Goal: Find specific page/section: Find specific page/section

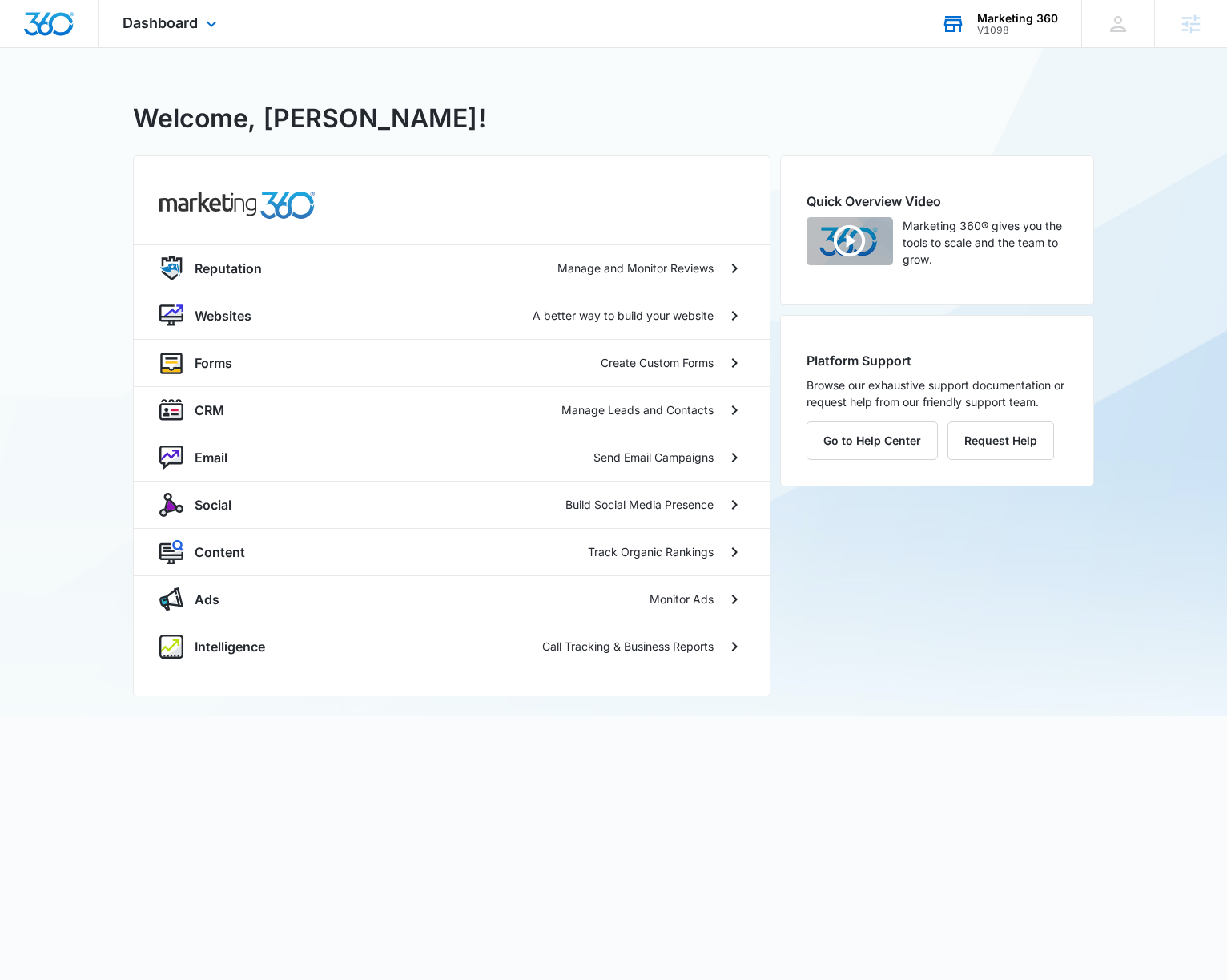
click at [1013, 31] on div "V1098" at bounding box center [1018, 31] width 81 height 11
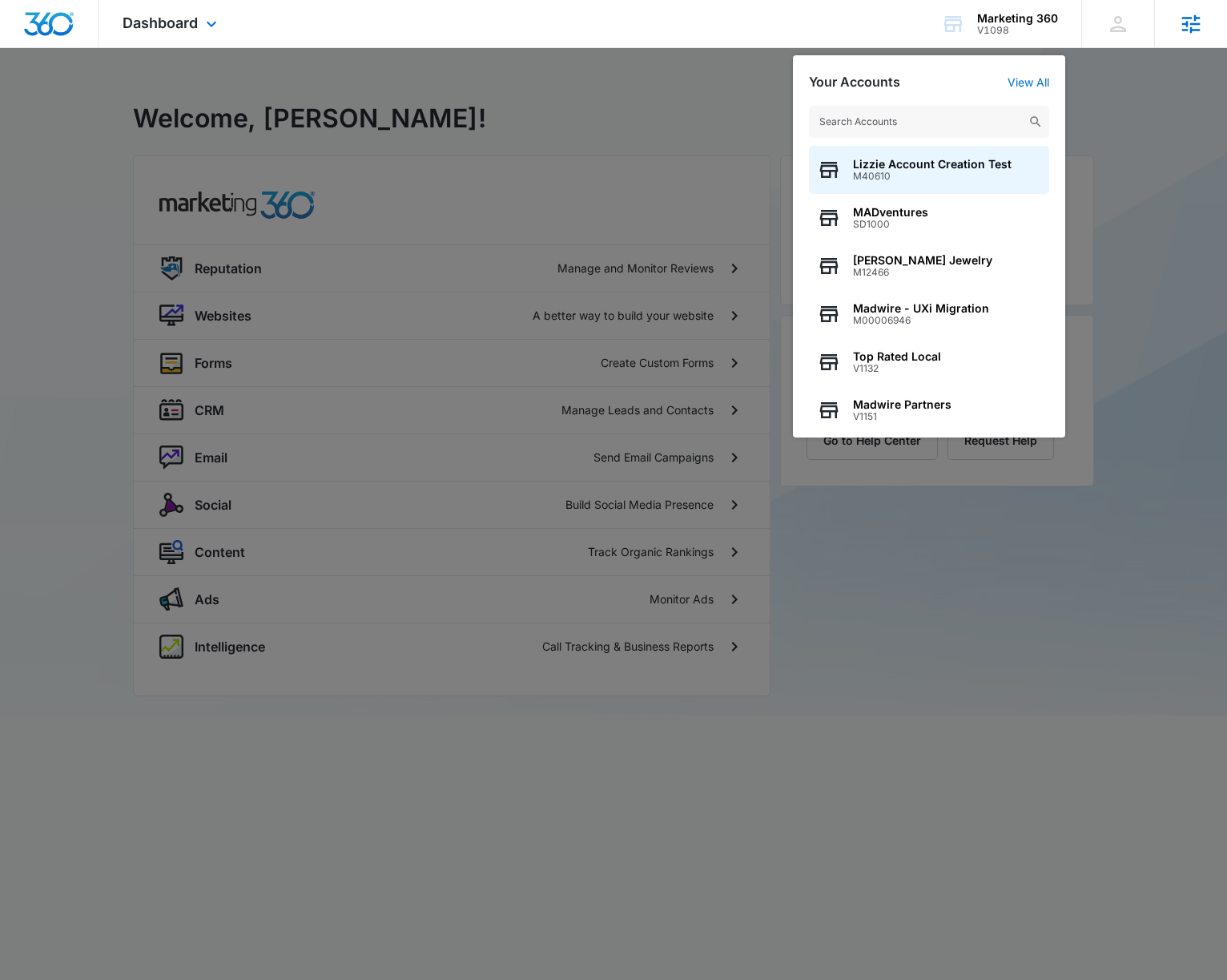
drag, startPoint x: 1158, startPoint y: 83, endPoint x: 1202, endPoint y: 35, distance: 65.1
click at [1159, 83] on div at bounding box center [613, 490] width 1227 height 980
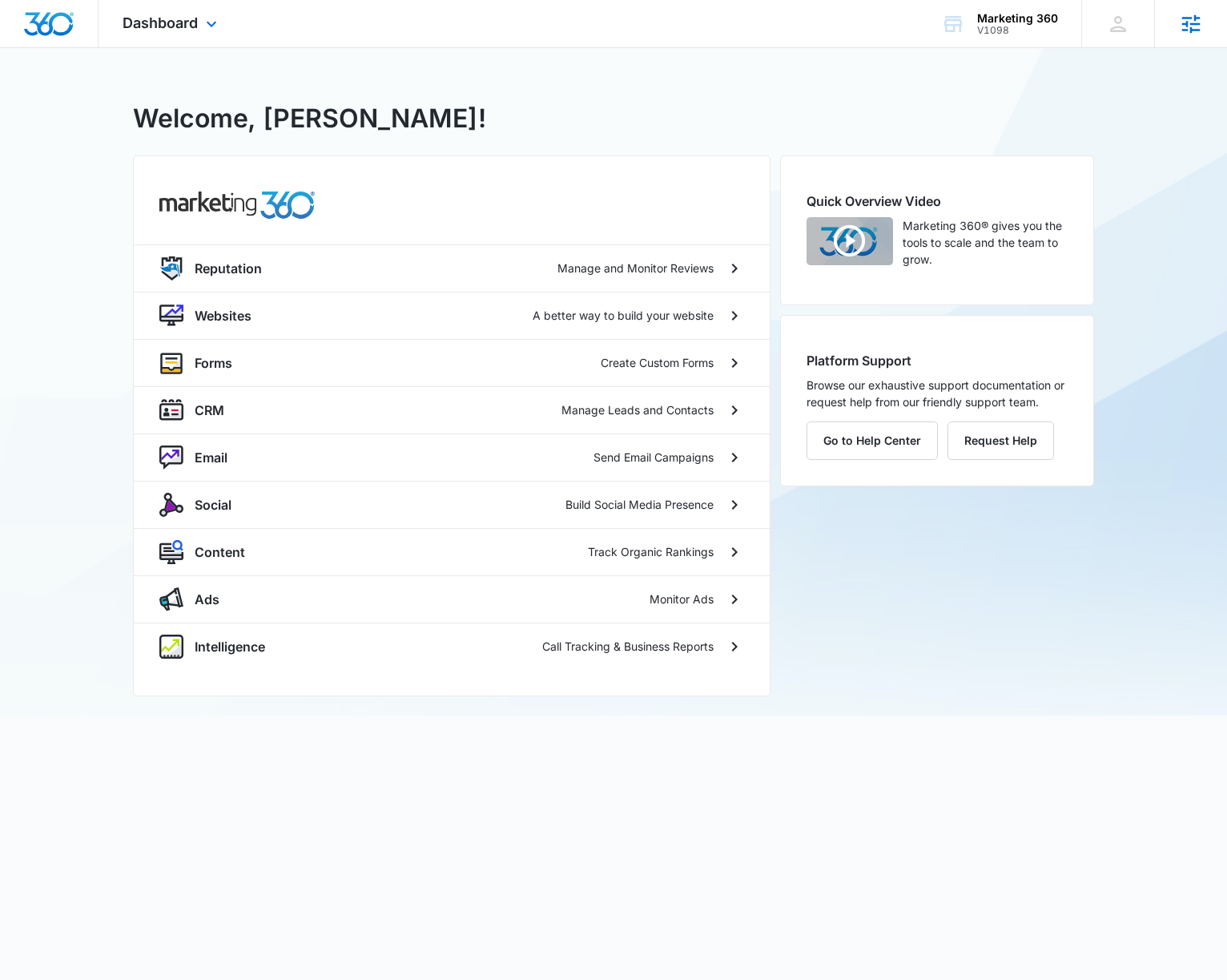
click at [1207, 12] on div "Agencies Agency Management" at bounding box center [1190, 23] width 73 height 48
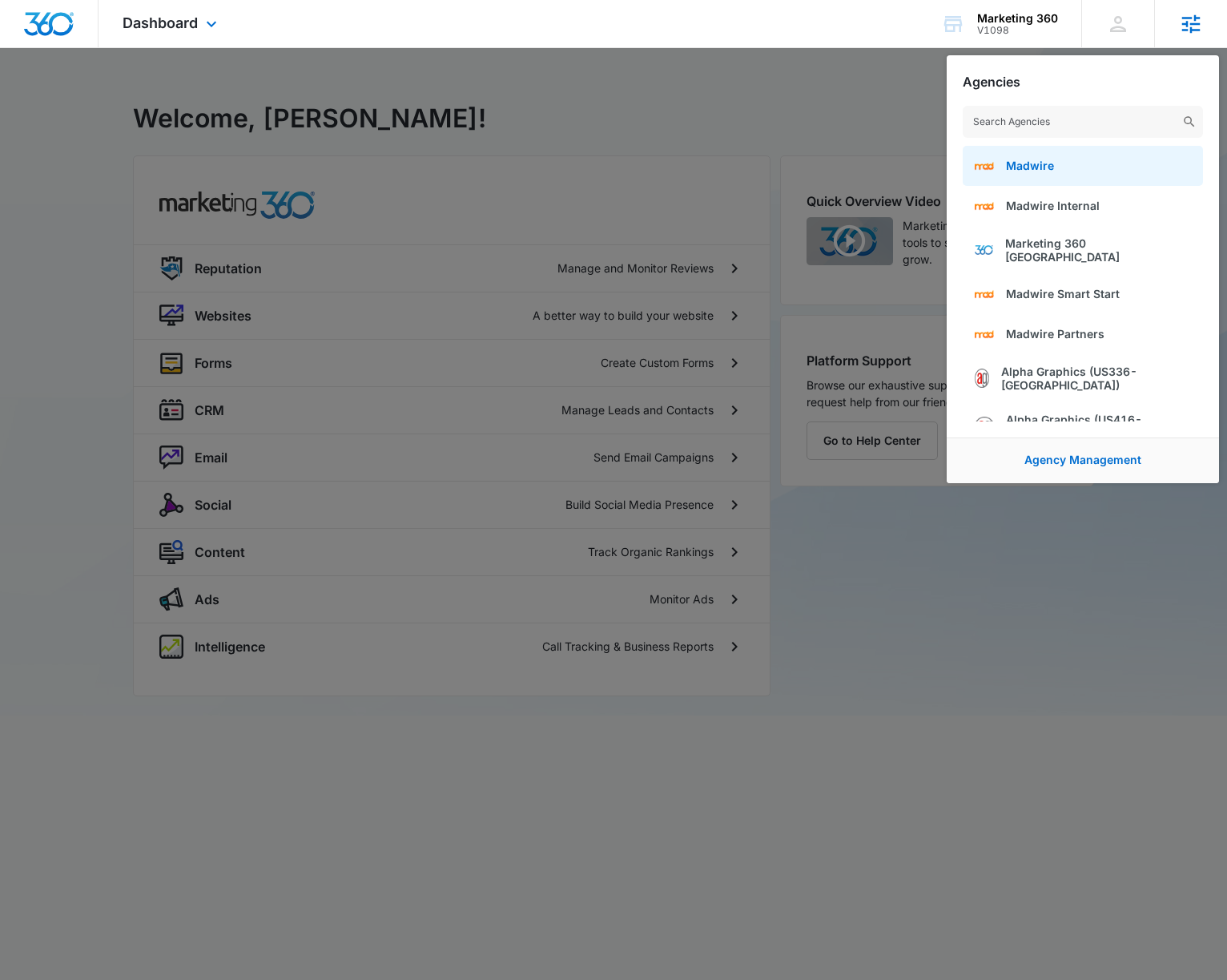
click at [1083, 162] on link "Madwire" at bounding box center [1082, 165] width 240 height 40
click at [1187, 23] on icon at bounding box center [1191, 23] width 24 height 24
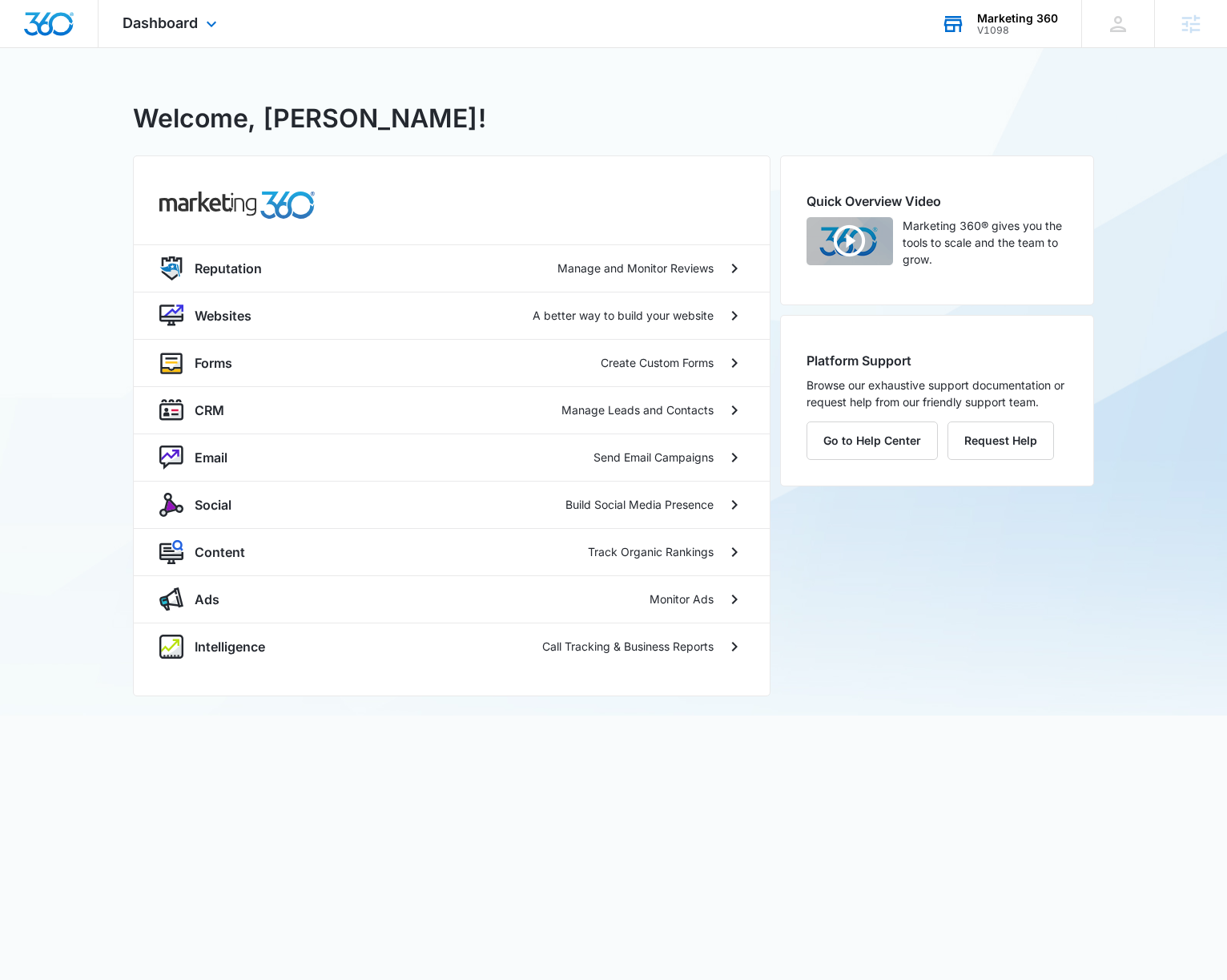
click at [1026, 19] on div "Marketing 360" at bounding box center [1018, 18] width 81 height 13
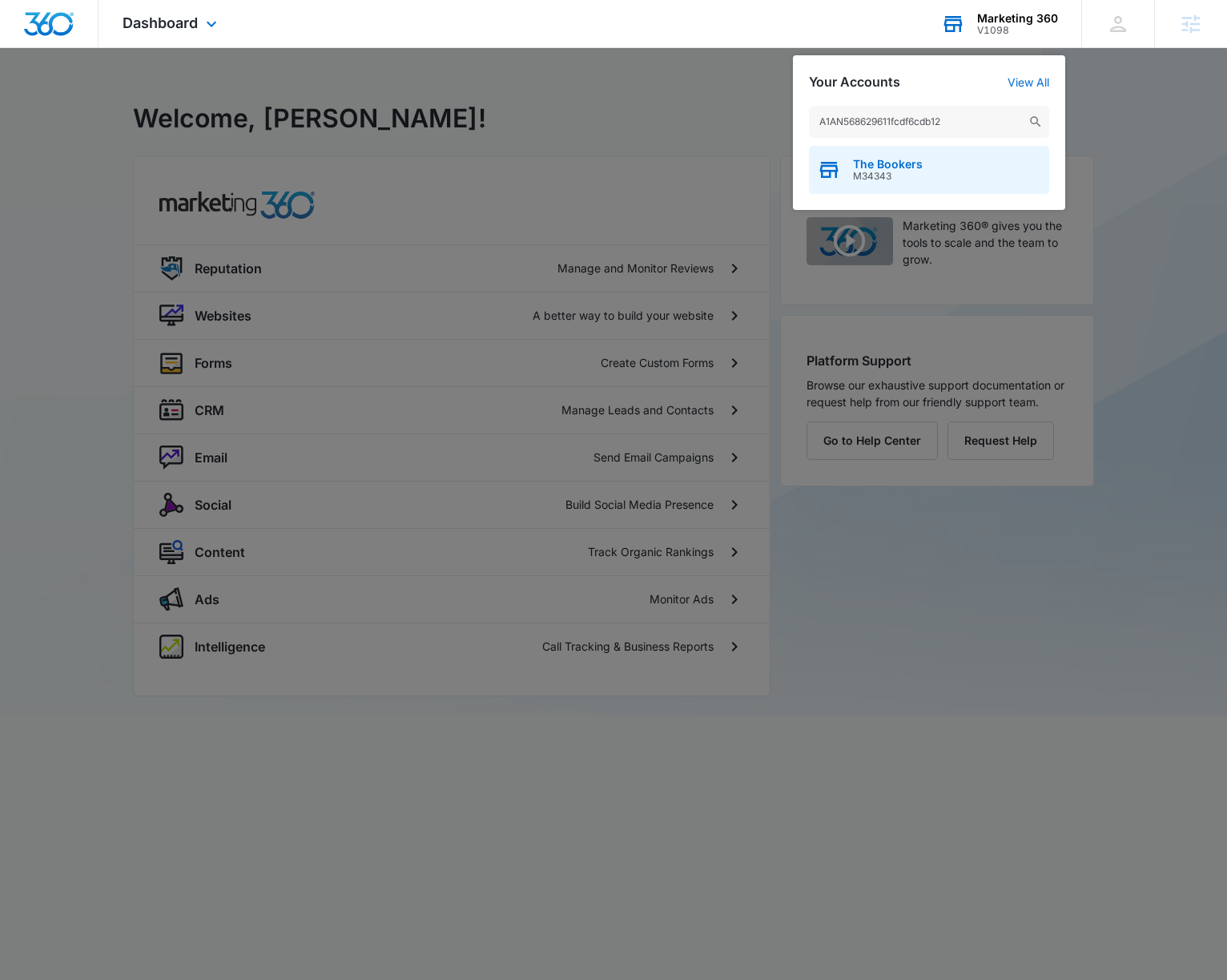
type input "A1AN568629611fcdf6cdb12"
click at [884, 165] on span "The Bookers" at bounding box center [888, 165] width 70 height 13
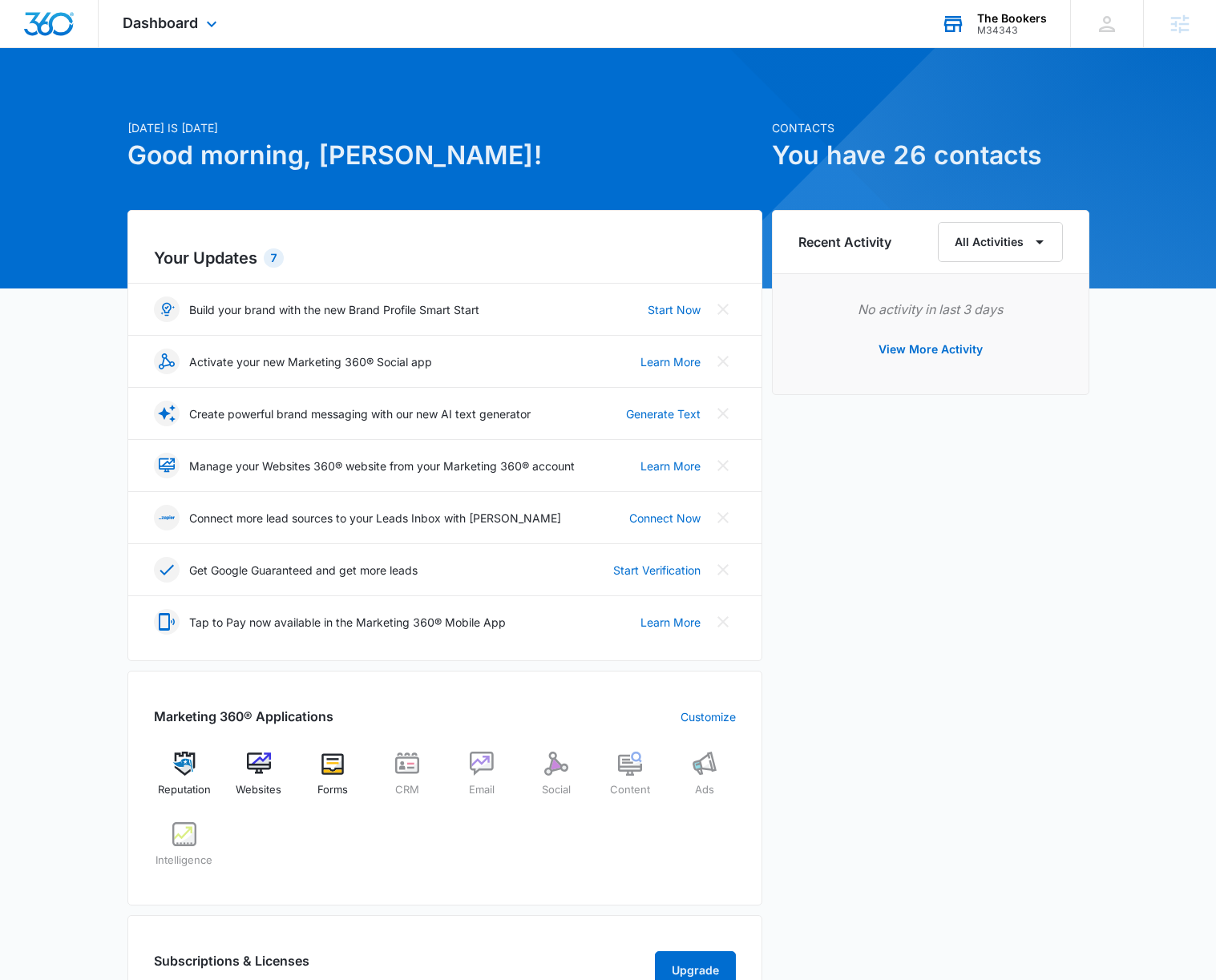
click at [1006, 26] on div "M34343" at bounding box center [1012, 31] width 70 height 11
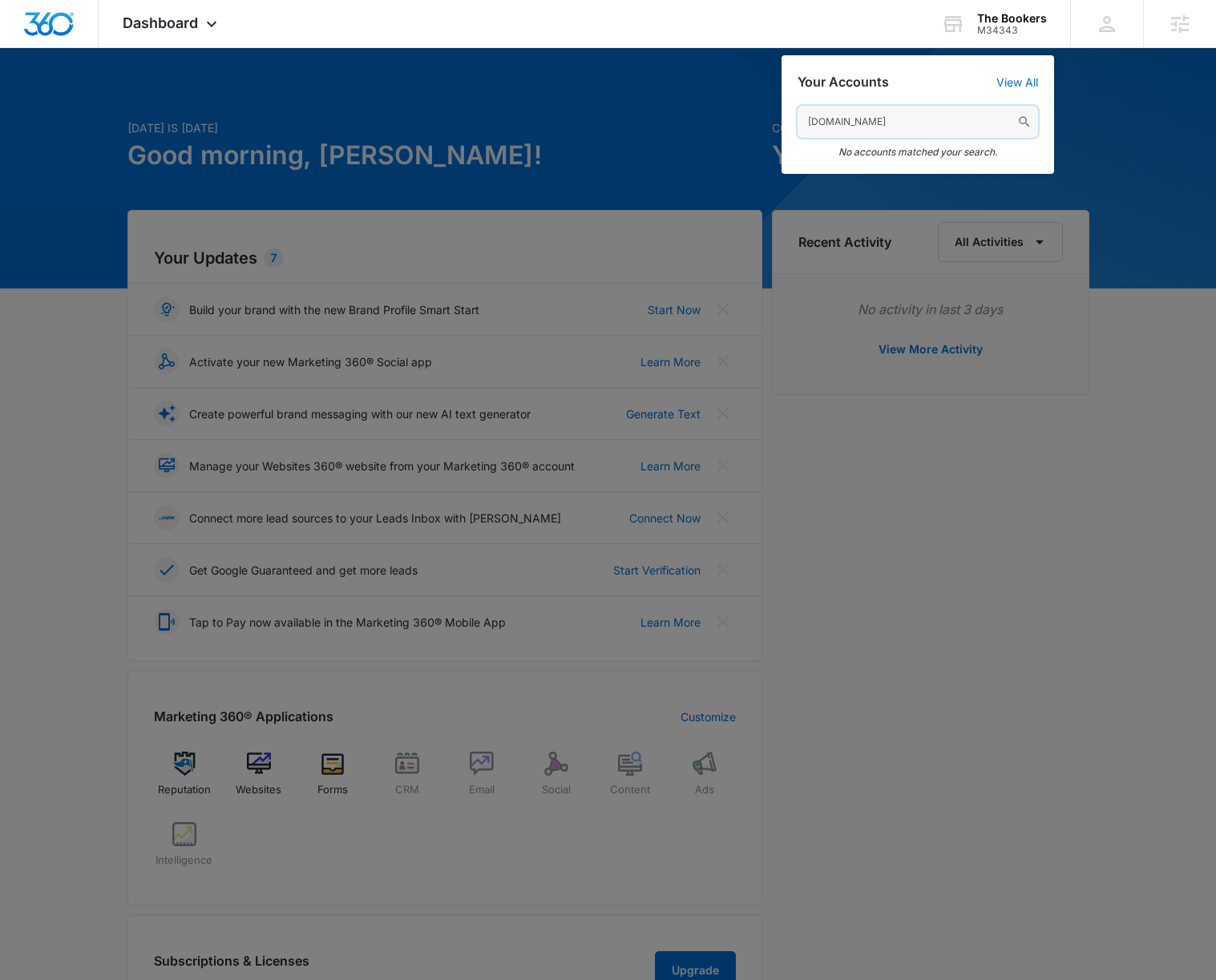
click at [889, 121] on input "drmariegagnon.com" at bounding box center [917, 122] width 240 height 32
paste input "A1AN690892689a7adf0576e"
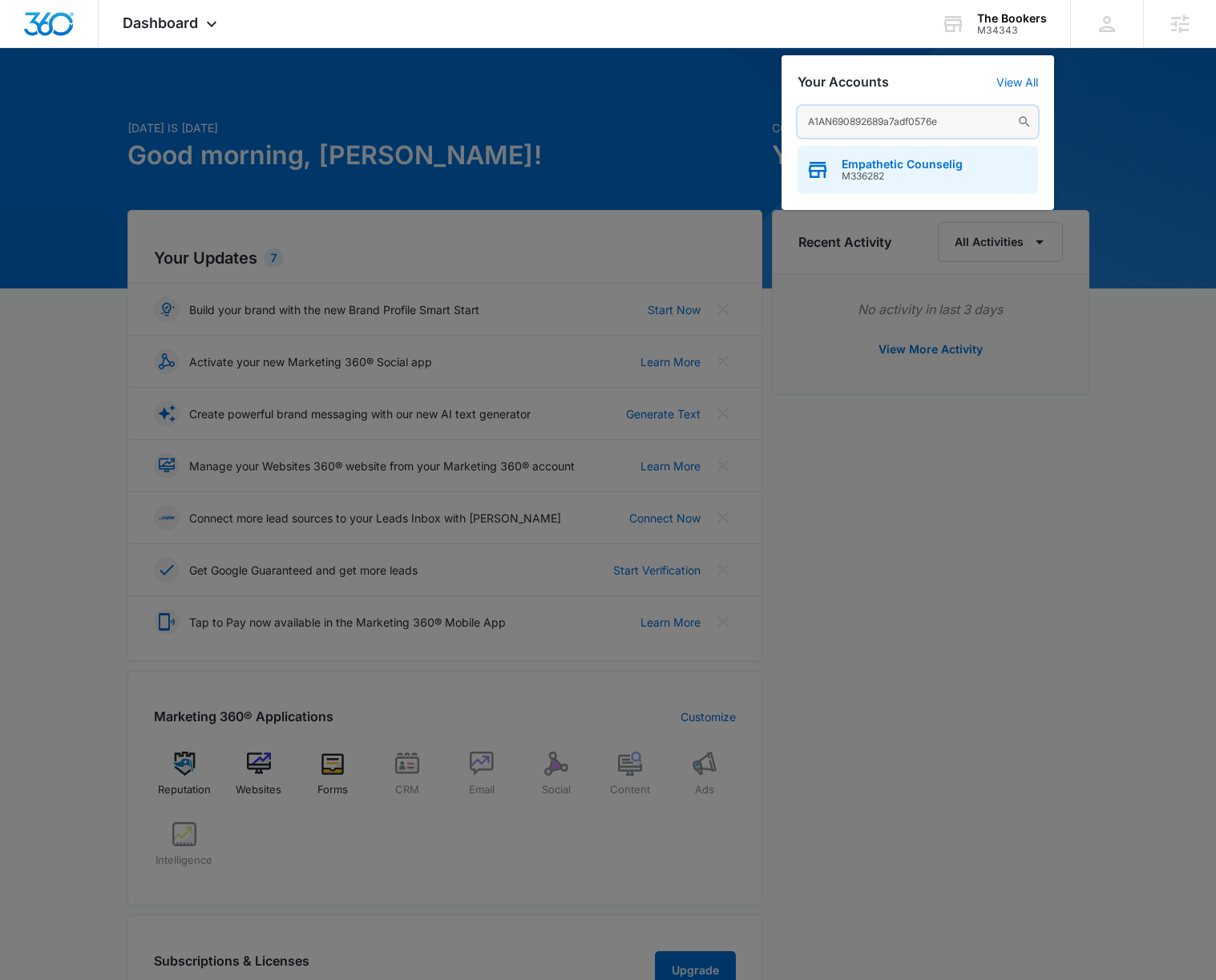
type input "A1AN690892689a7adf0576e"
click at [895, 169] on span "Empathetic Counselig" at bounding box center [902, 165] width 121 height 13
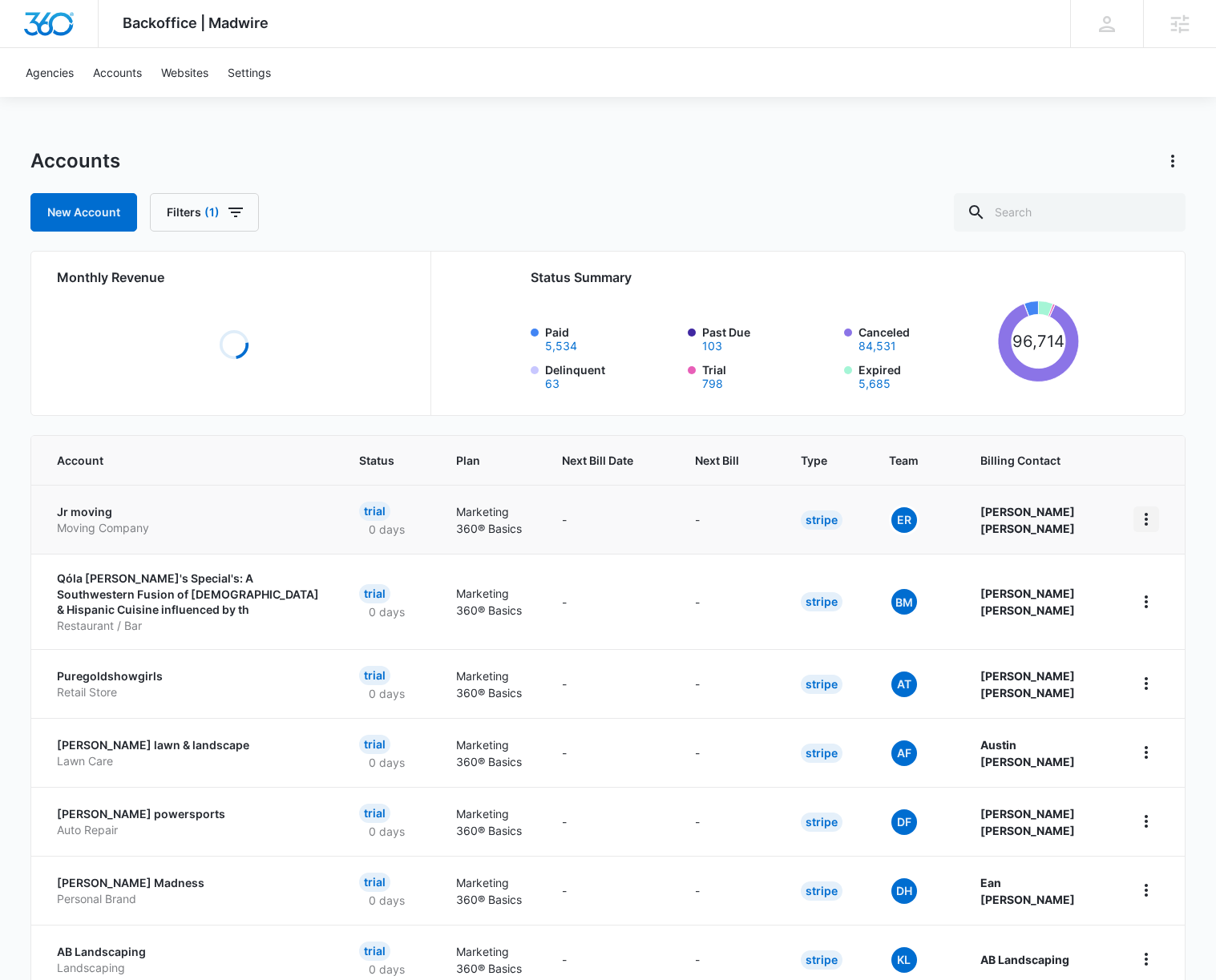
click at [1146, 526] on icon "home" at bounding box center [1146, 519] width 19 height 19
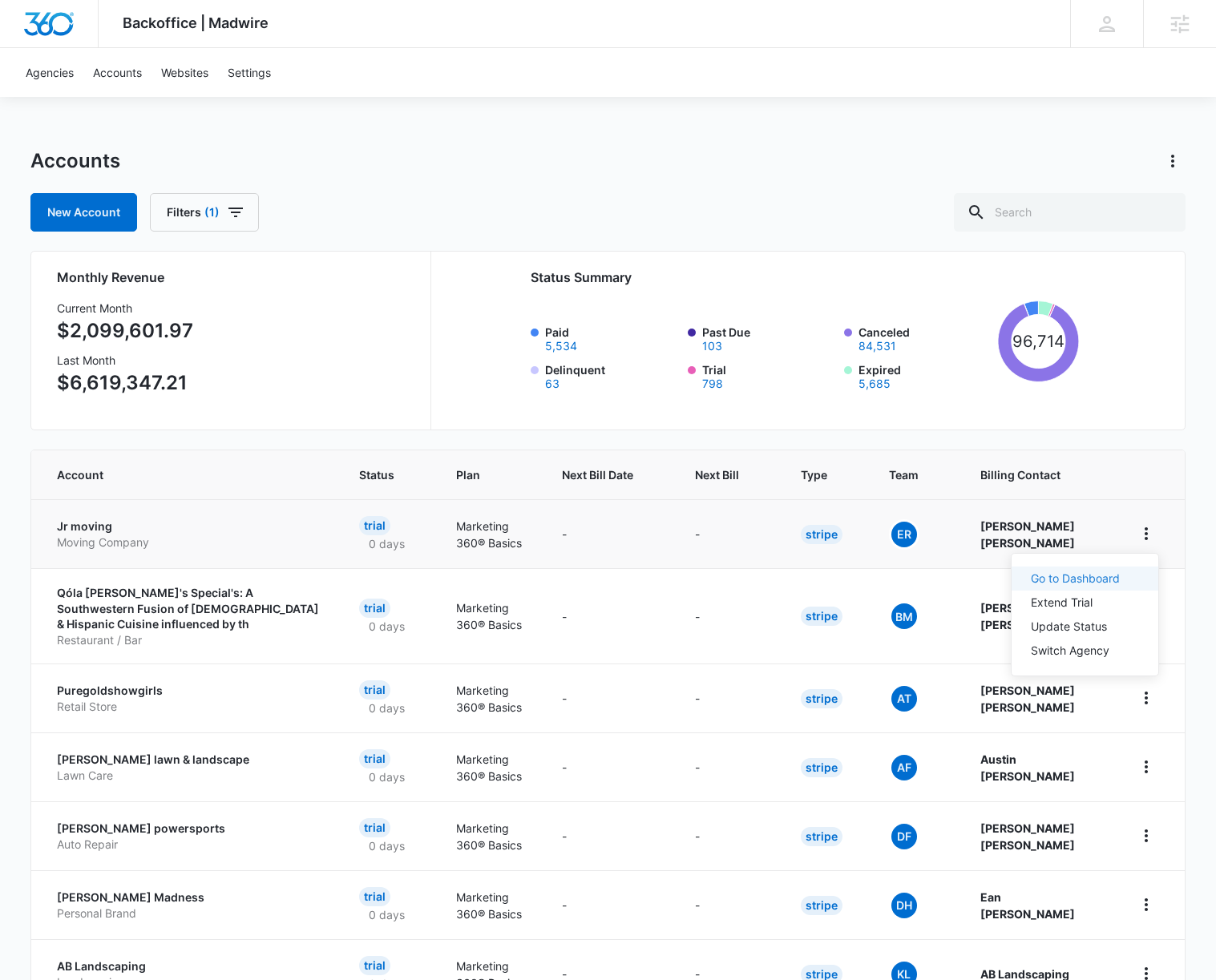
click at [1097, 575] on link "Go to Dashboard" at bounding box center [1075, 577] width 89 height 13
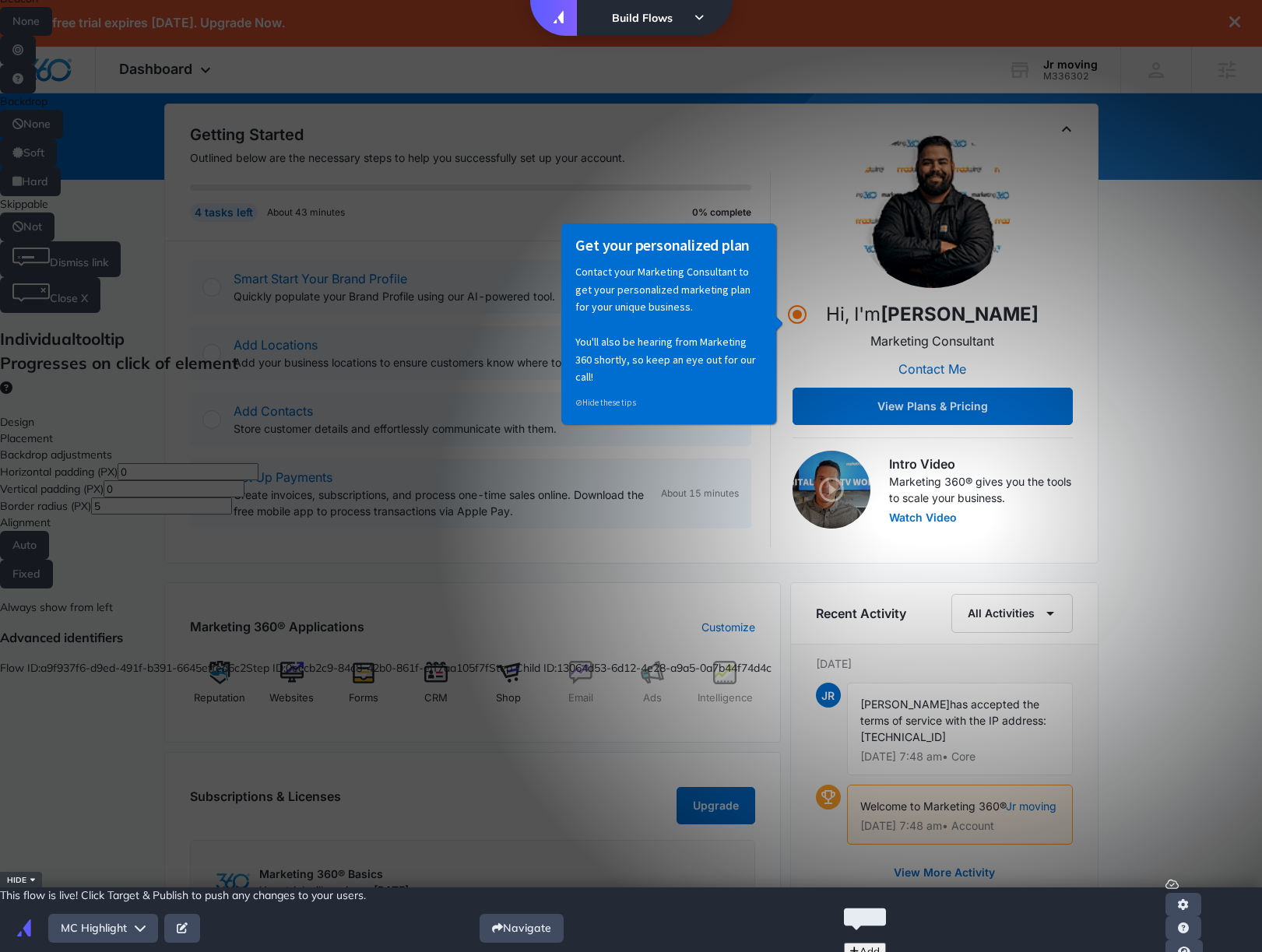
scroll to position [155, 0]
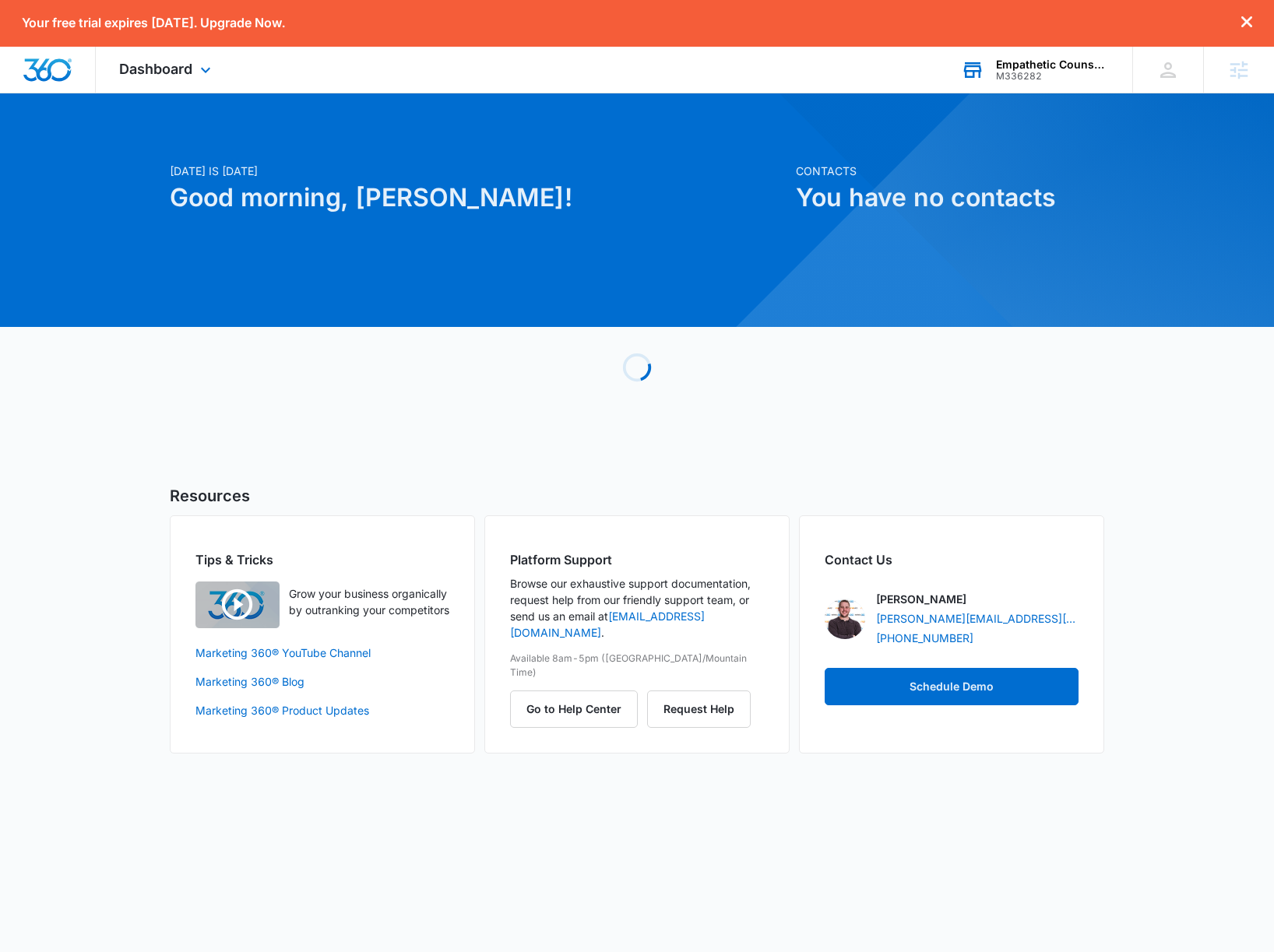
click at [1042, 89] on div "Empathetic Counselig M336282 Your Accounts View All" at bounding box center [1035, 69] width 195 height 46
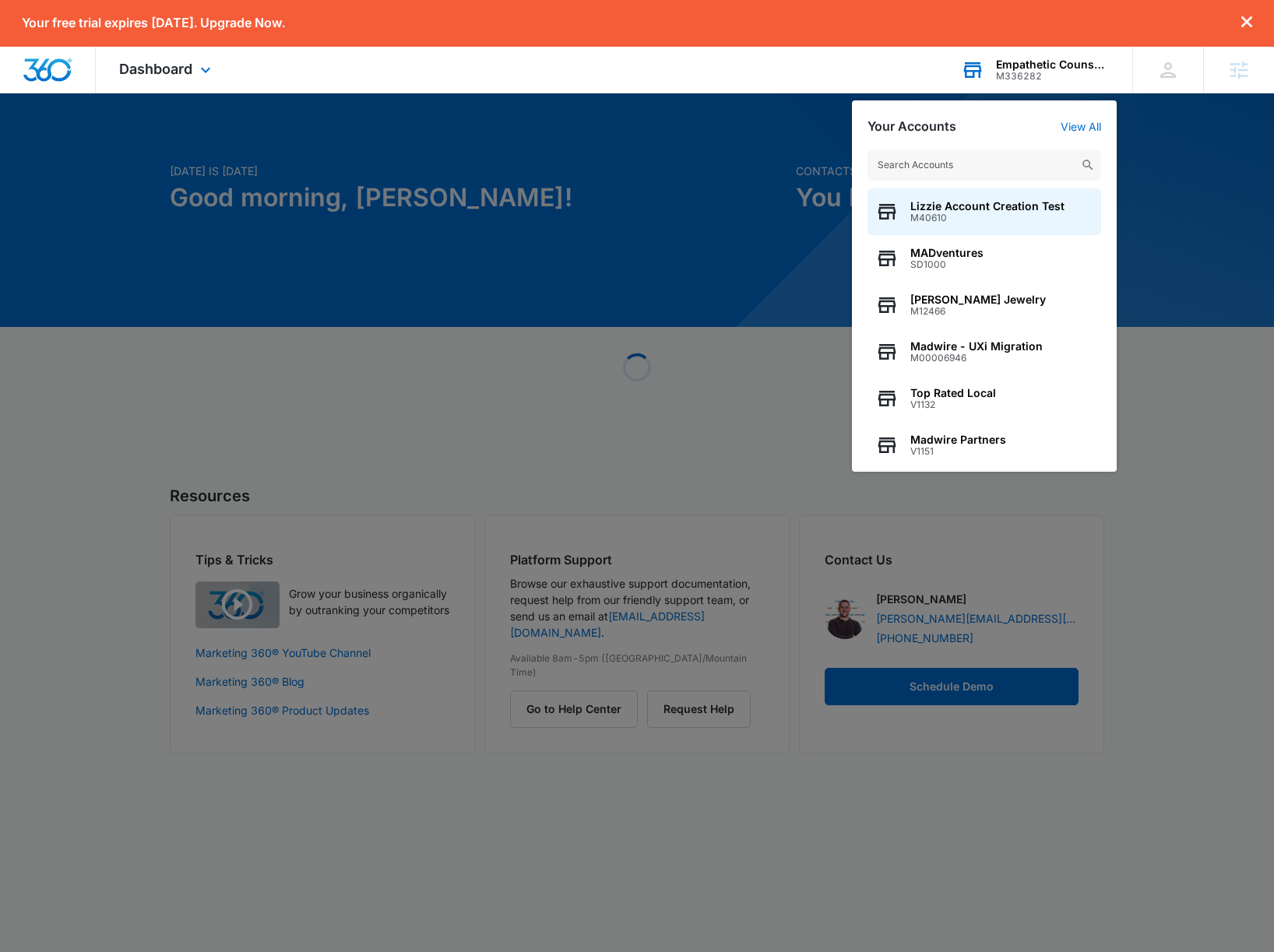
type input "M336304"
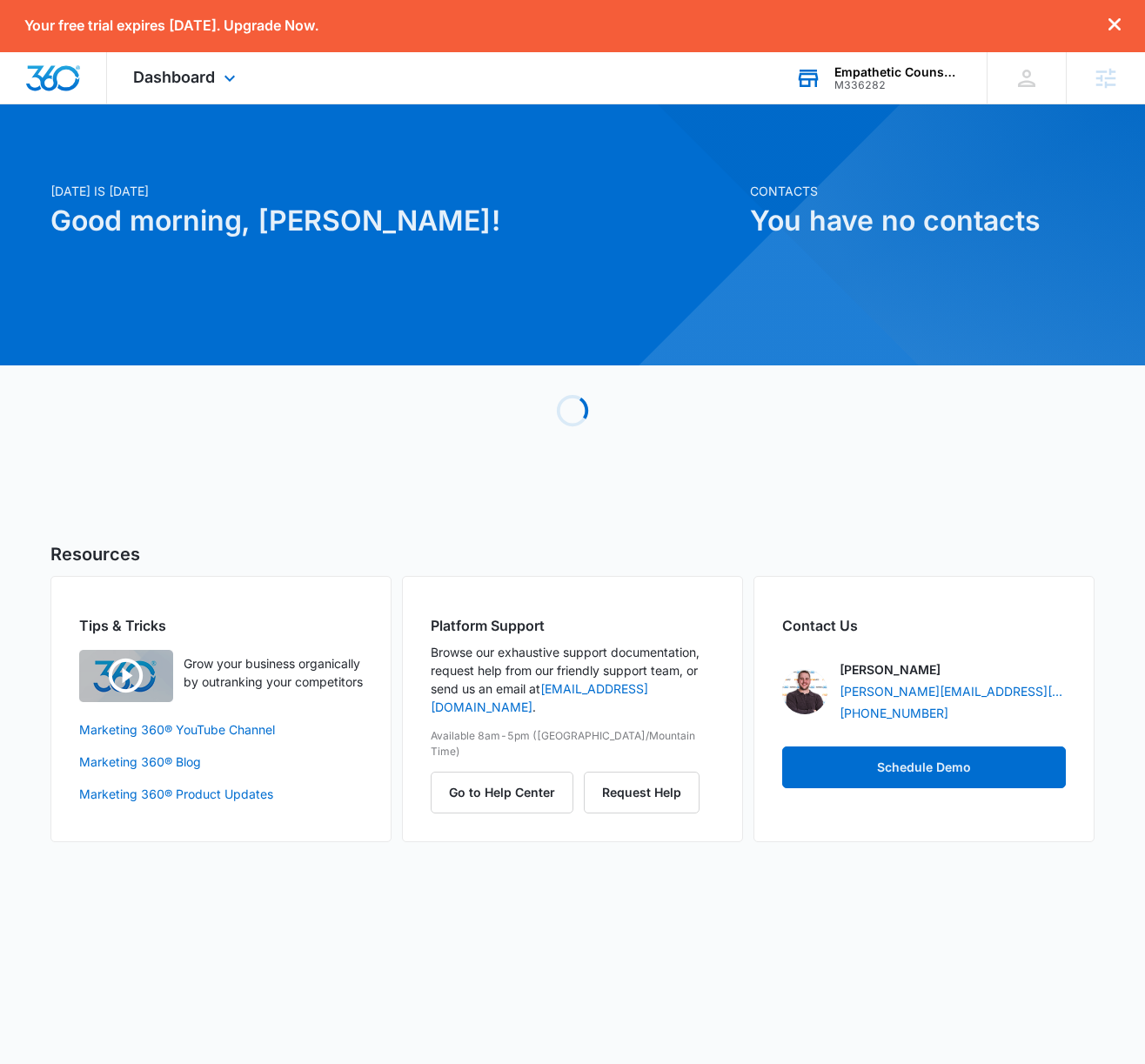
click at [887, 75] on div "Empathetic Counselig" at bounding box center [898, 72] width 127 height 14
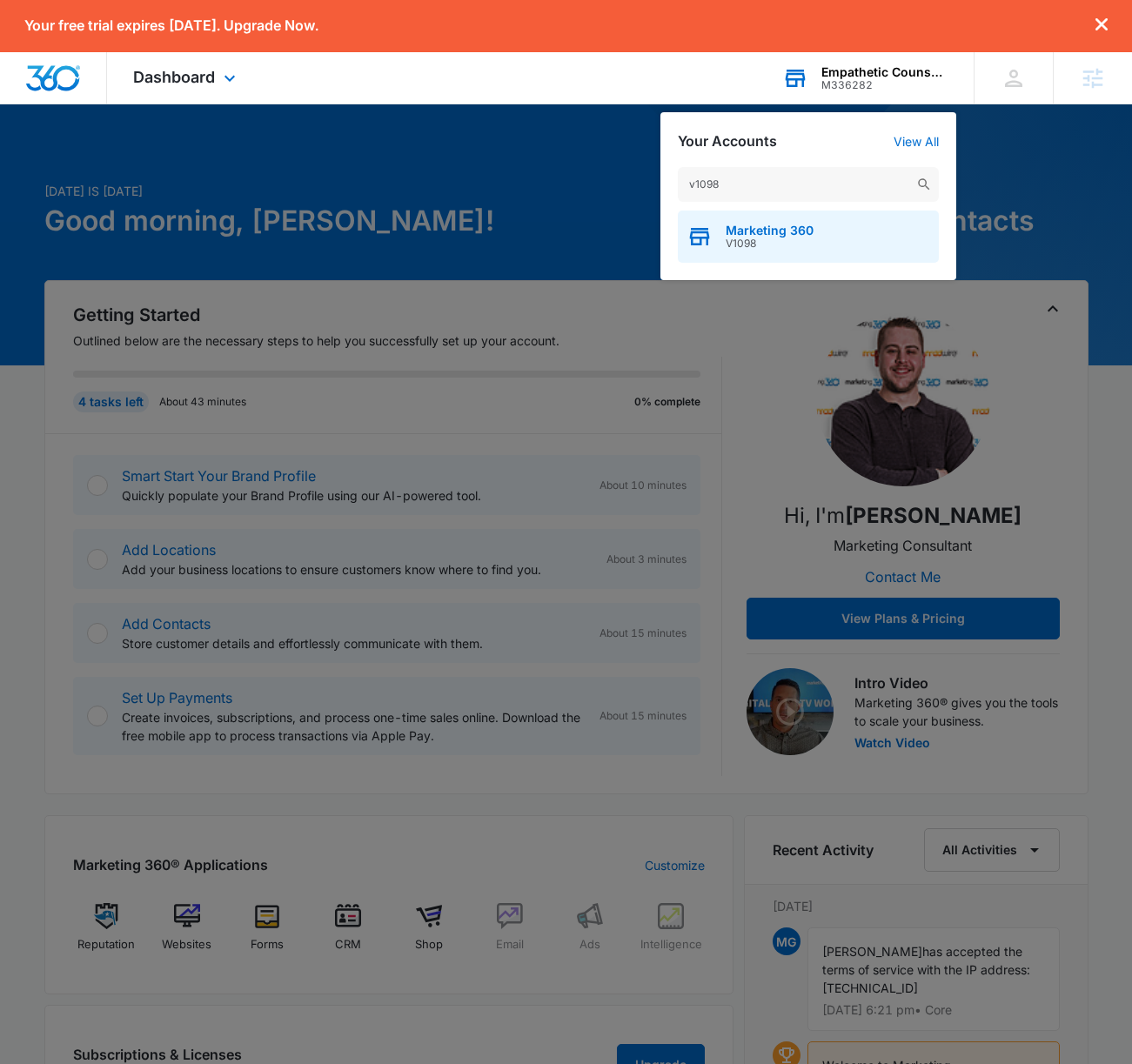
type input "v1098"
click at [754, 252] on div "Marketing 360 V1098" at bounding box center [807, 236] width 261 height 52
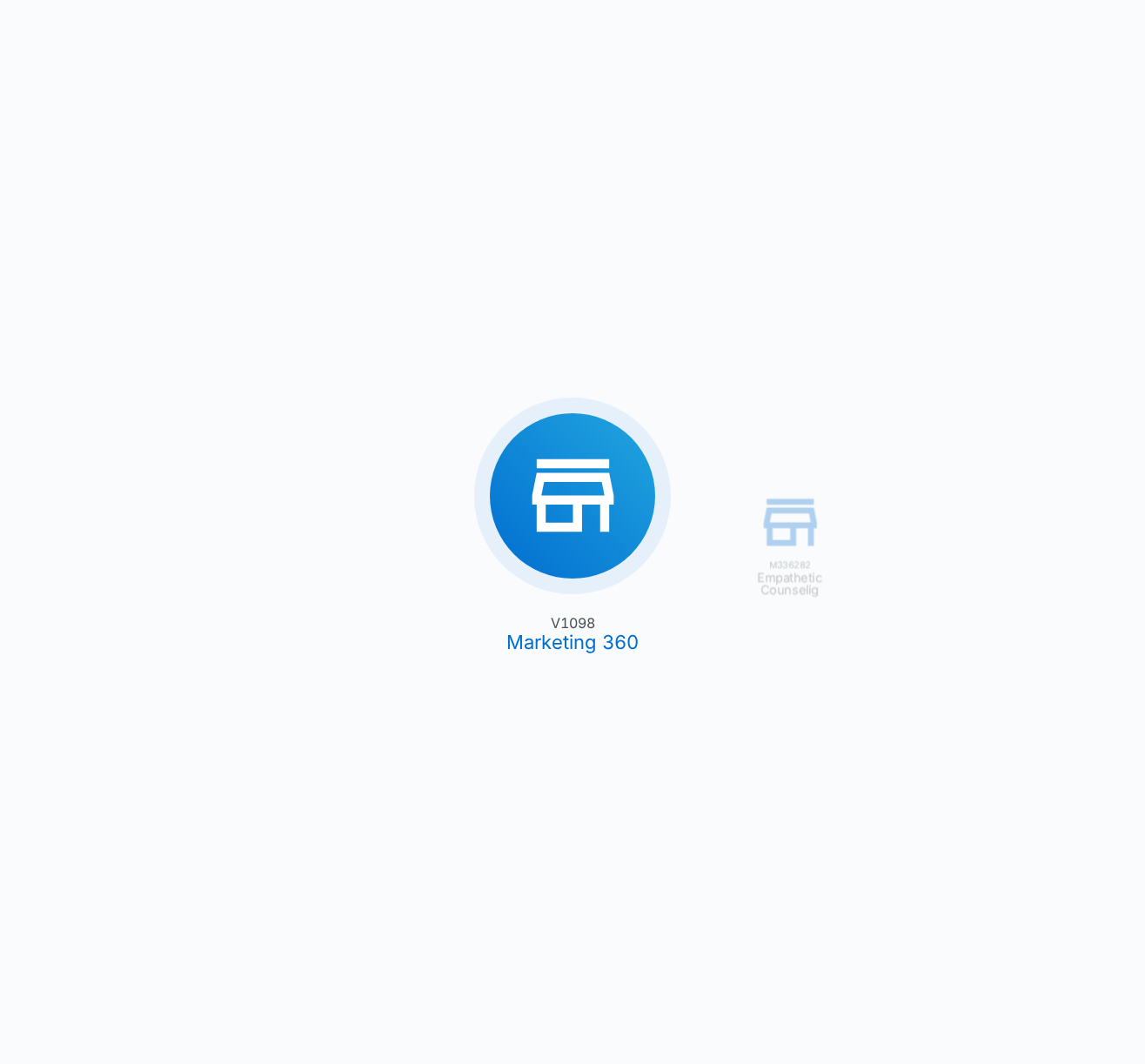
click at [8, 296] on div "M336282 Empathetic Counselig V1098 Marketing 360" at bounding box center [572, 532] width 1145 height 1064
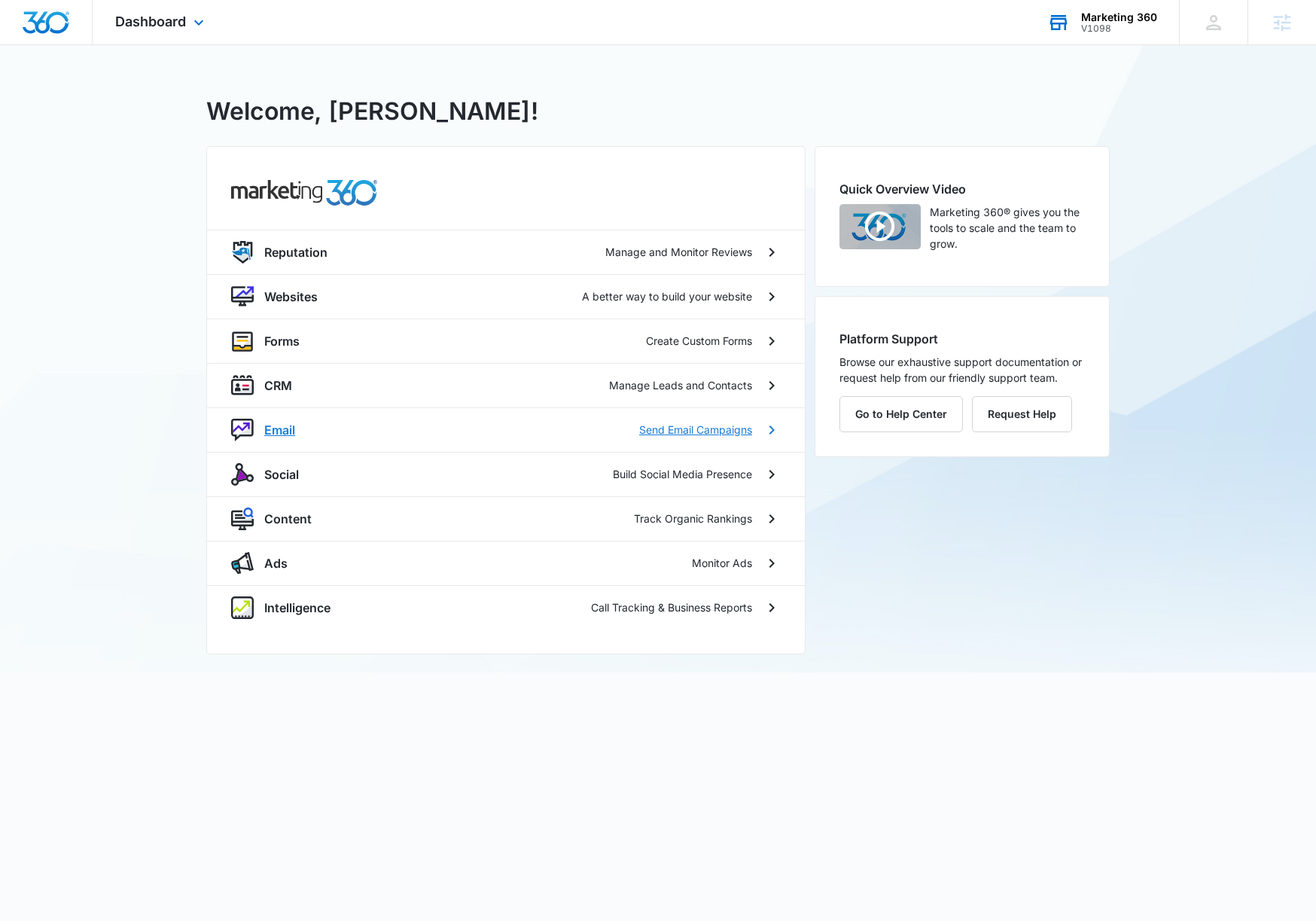
click at [280, 424] on p "Email" at bounding box center [280, 429] width 31 height 18
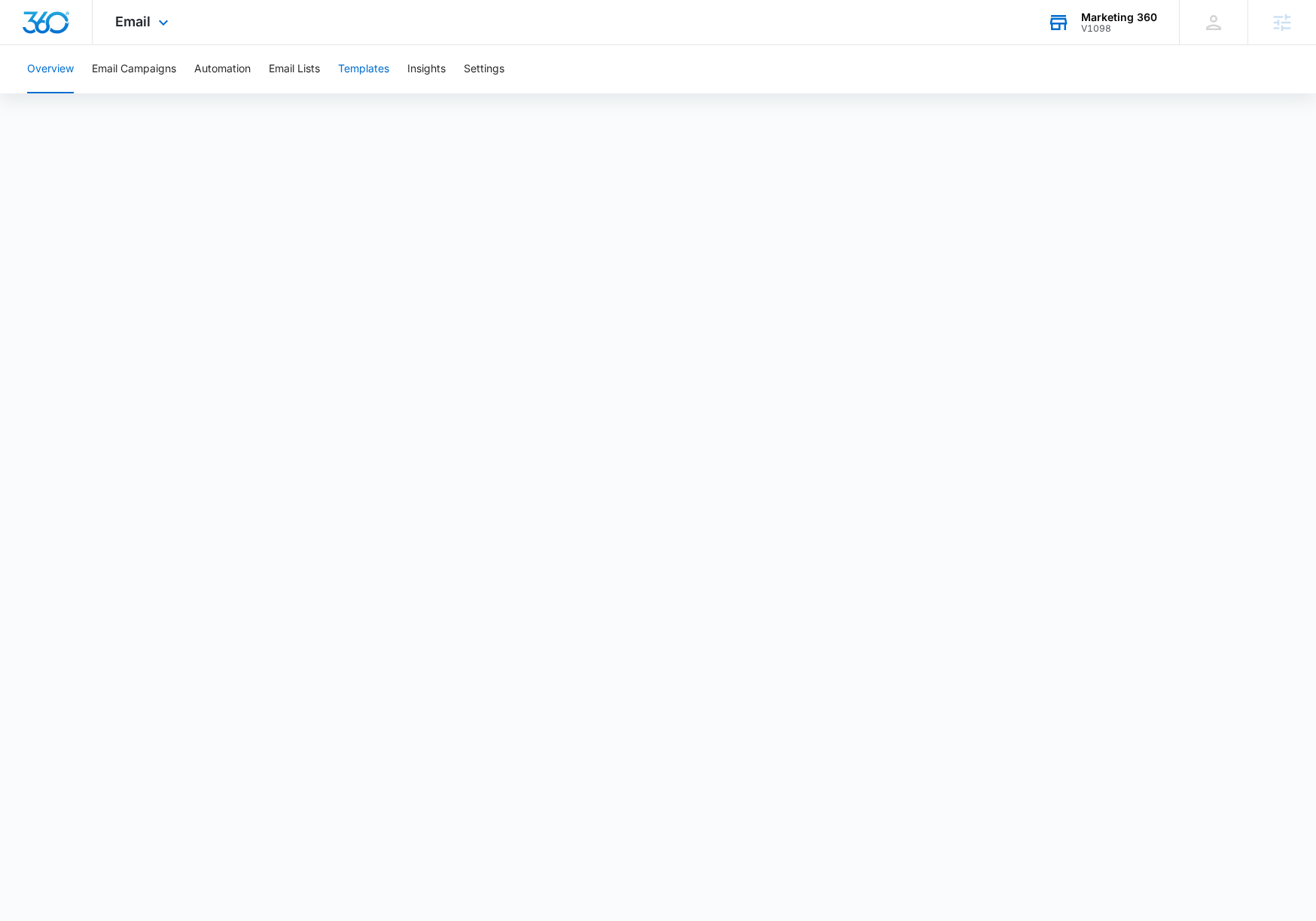
click at [379, 67] on button "Templates" at bounding box center [363, 68] width 52 height 48
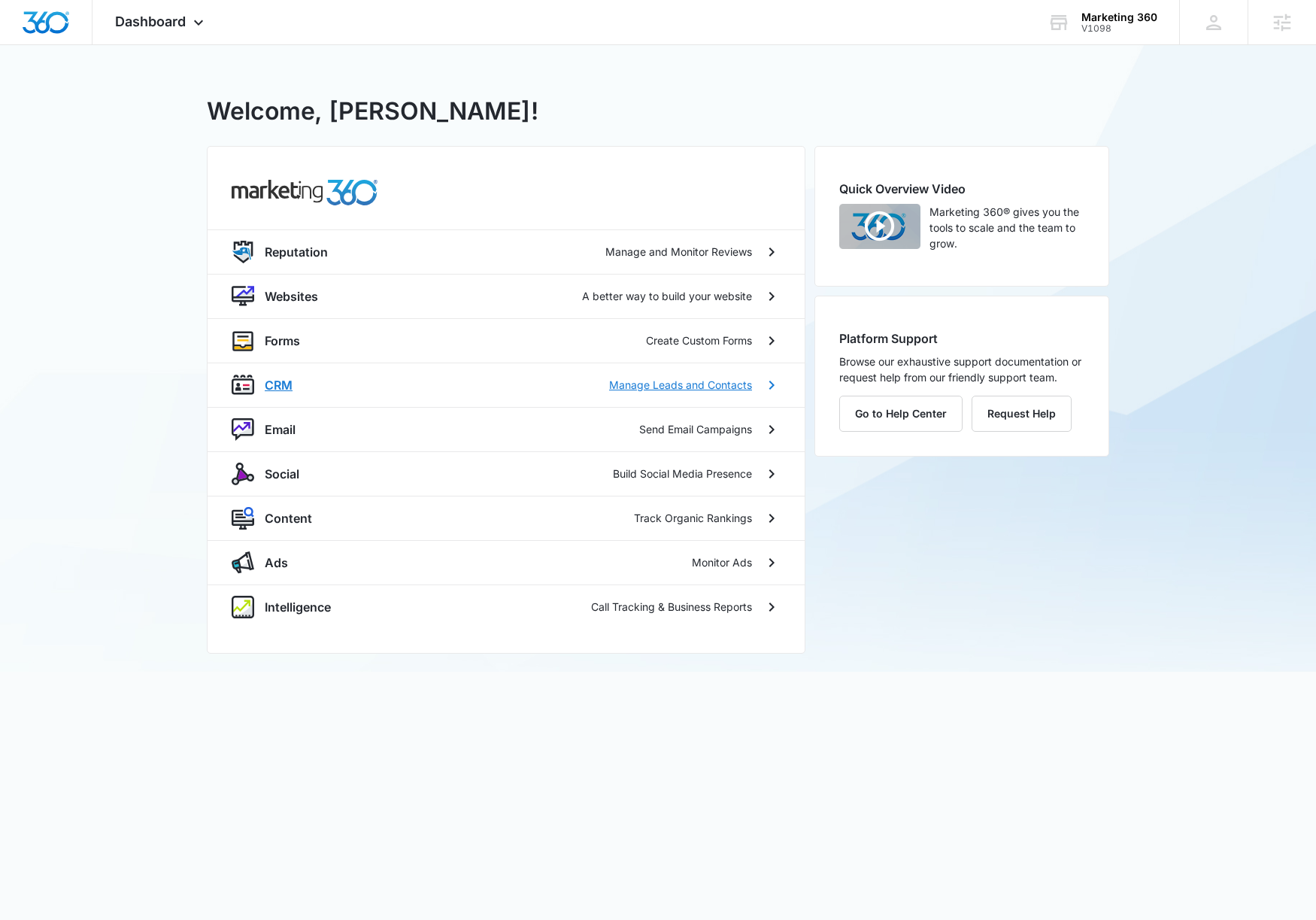
click at [283, 387] on p "CRM" at bounding box center [278, 385] width 28 height 18
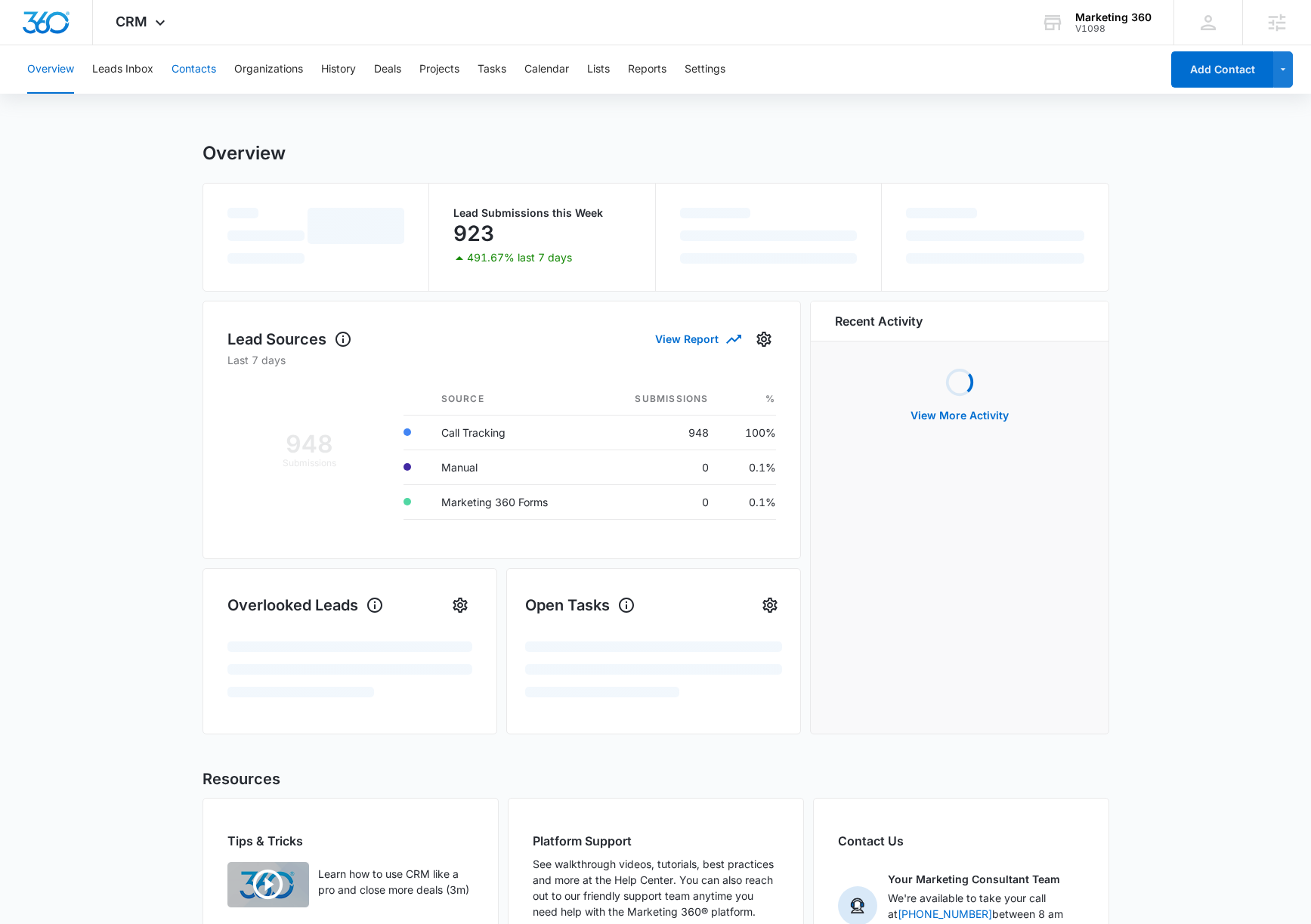
click at [187, 75] on button "Contacts" at bounding box center [193, 69] width 45 height 48
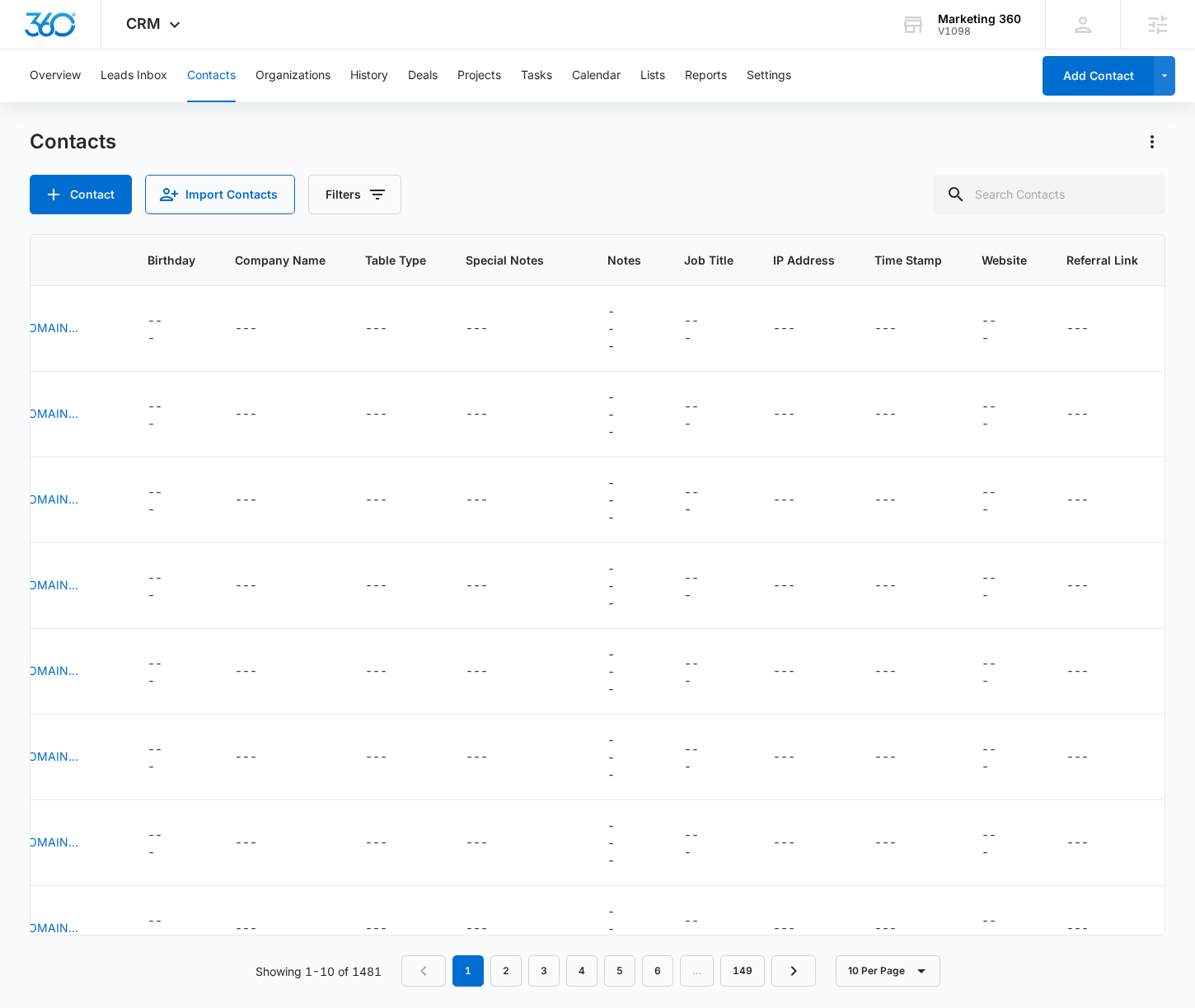
scroll to position [0, 155]
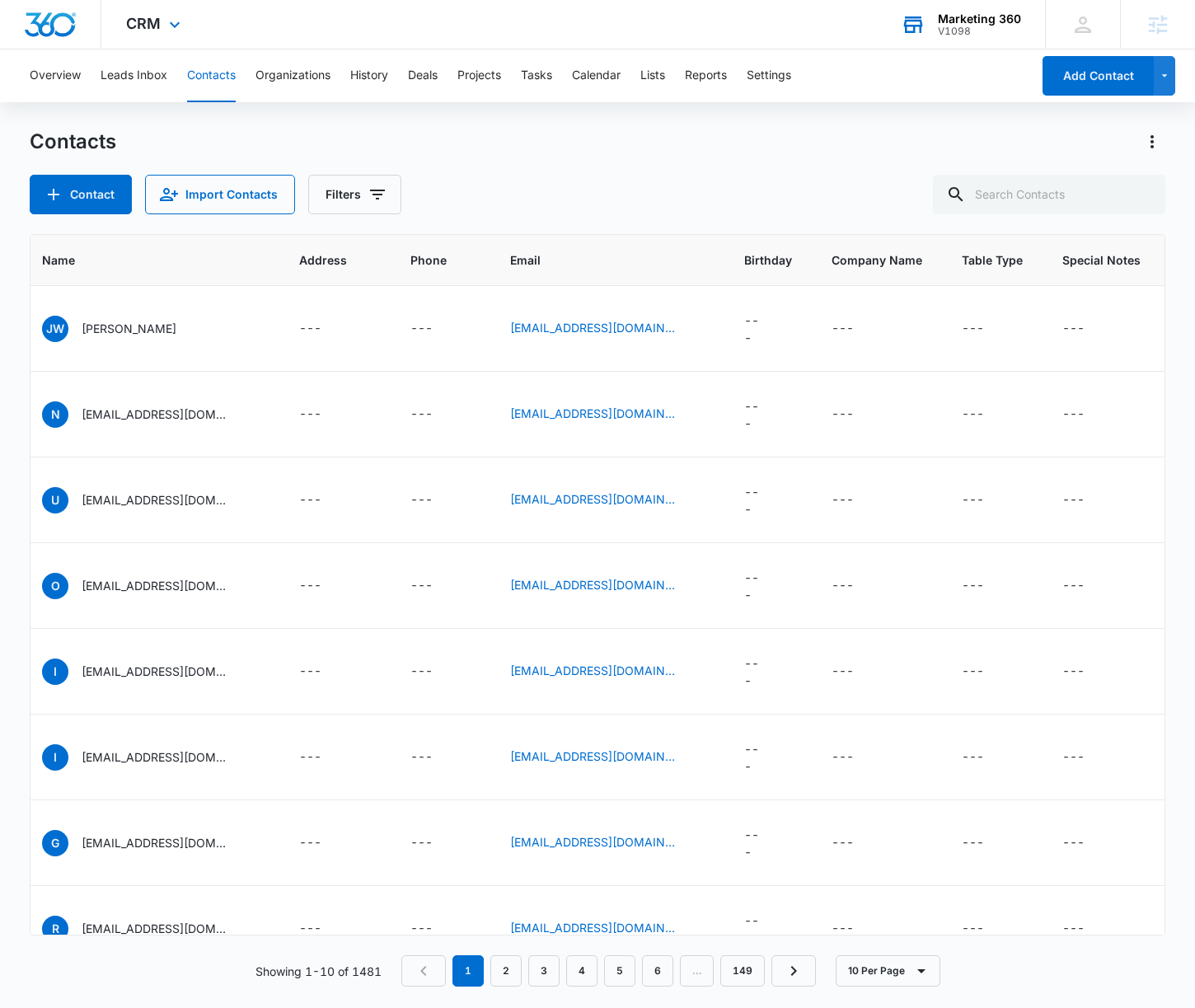
click at [968, 18] on div "Marketing 360" at bounding box center [979, 18] width 83 height 13
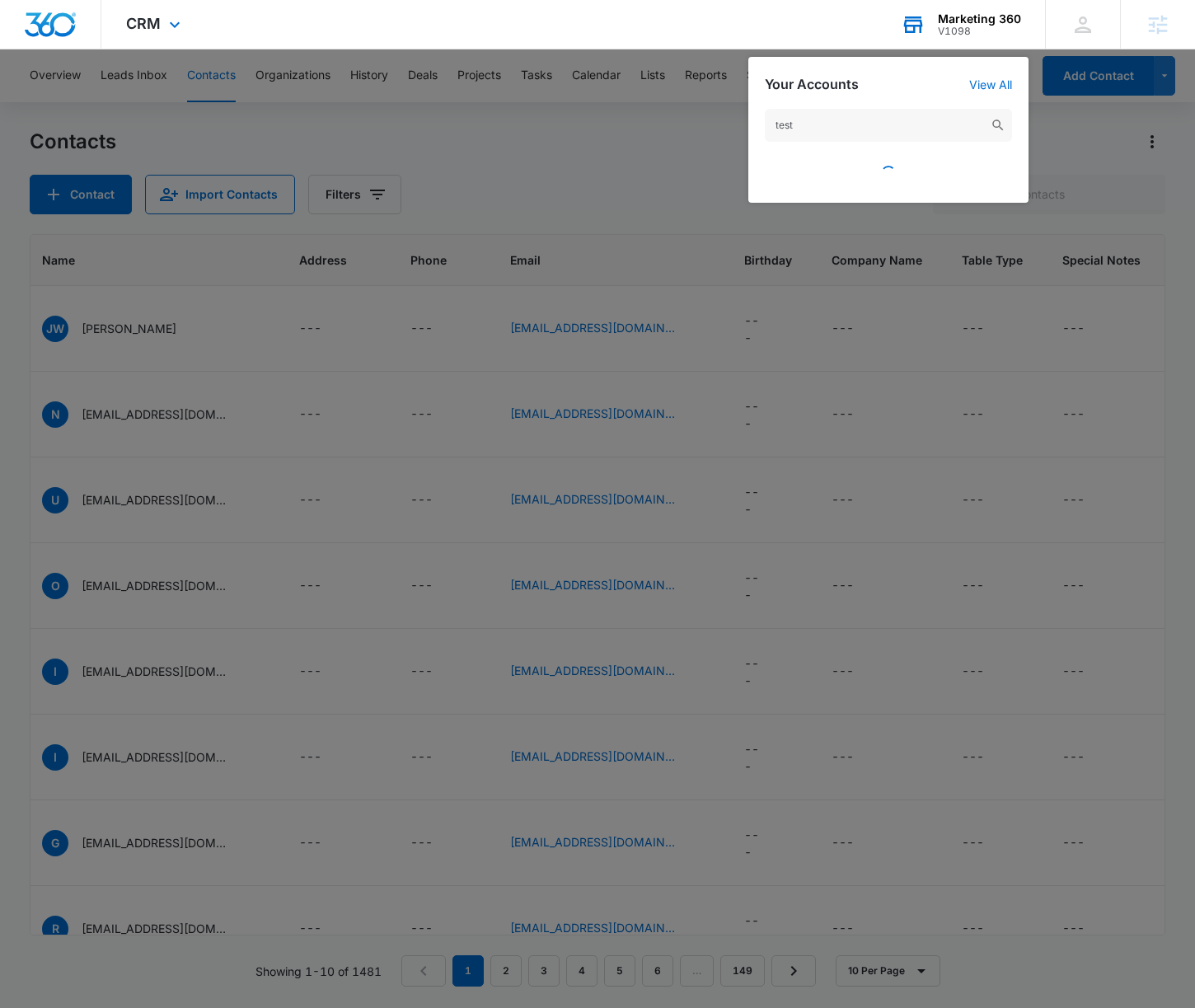
click at [858, 105] on div "test" at bounding box center [888, 147] width 280 height 110
click at [859, 111] on input "test" at bounding box center [888, 126] width 247 height 33
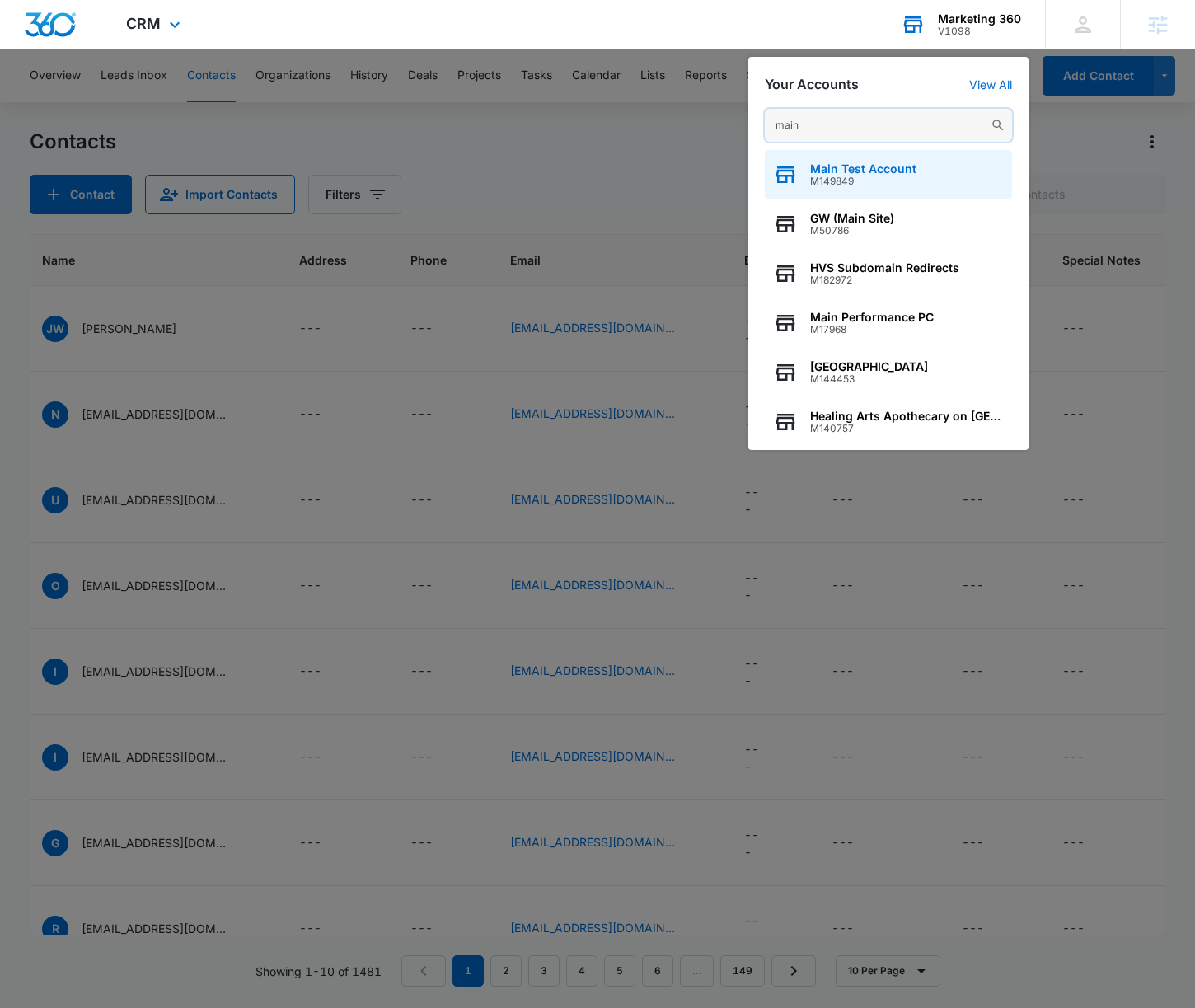
type input "main"
click at [906, 176] on span "M149849" at bounding box center [863, 181] width 106 height 11
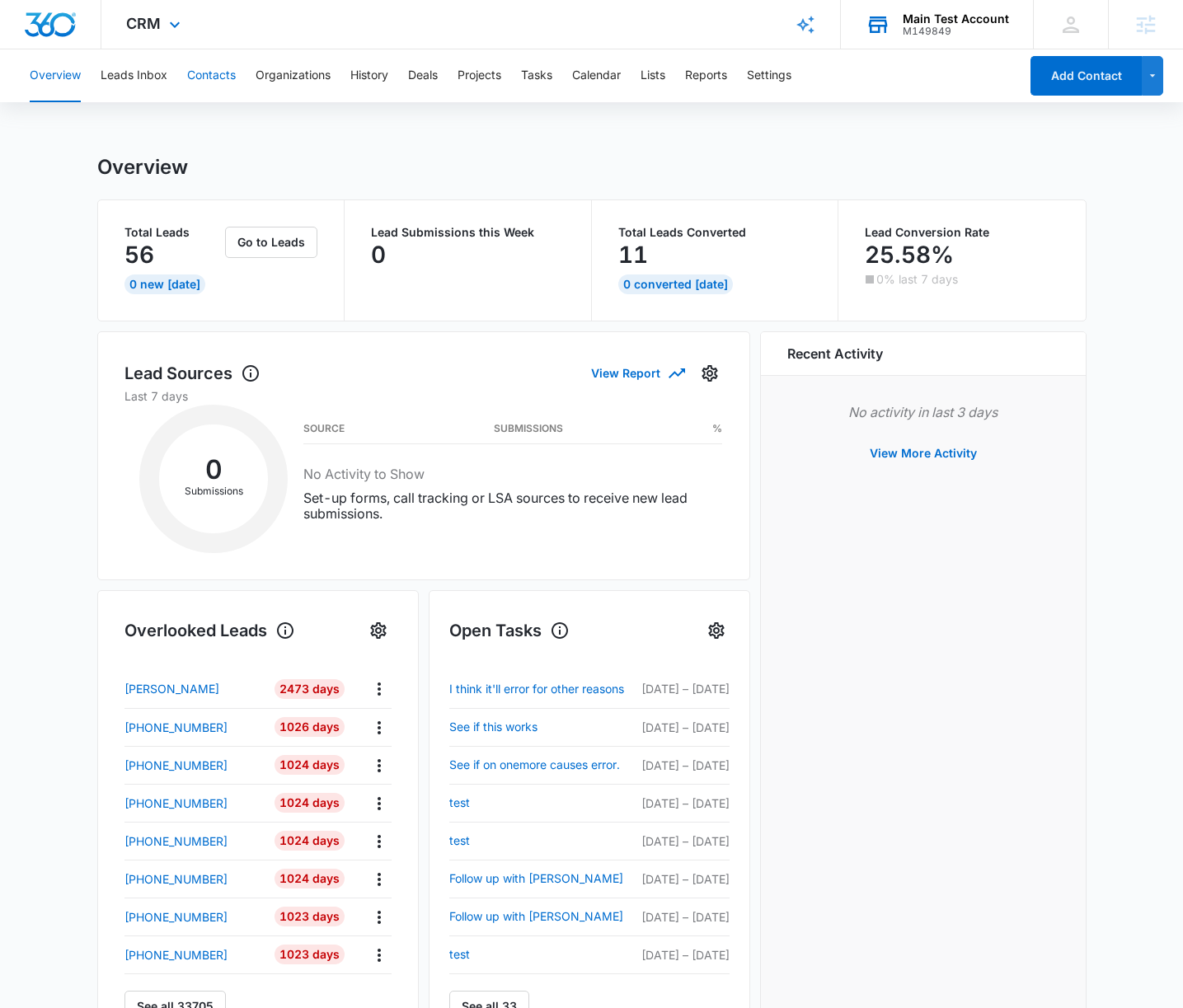
click at [232, 93] on button "Contacts" at bounding box center [211, 75] width 49 height 53
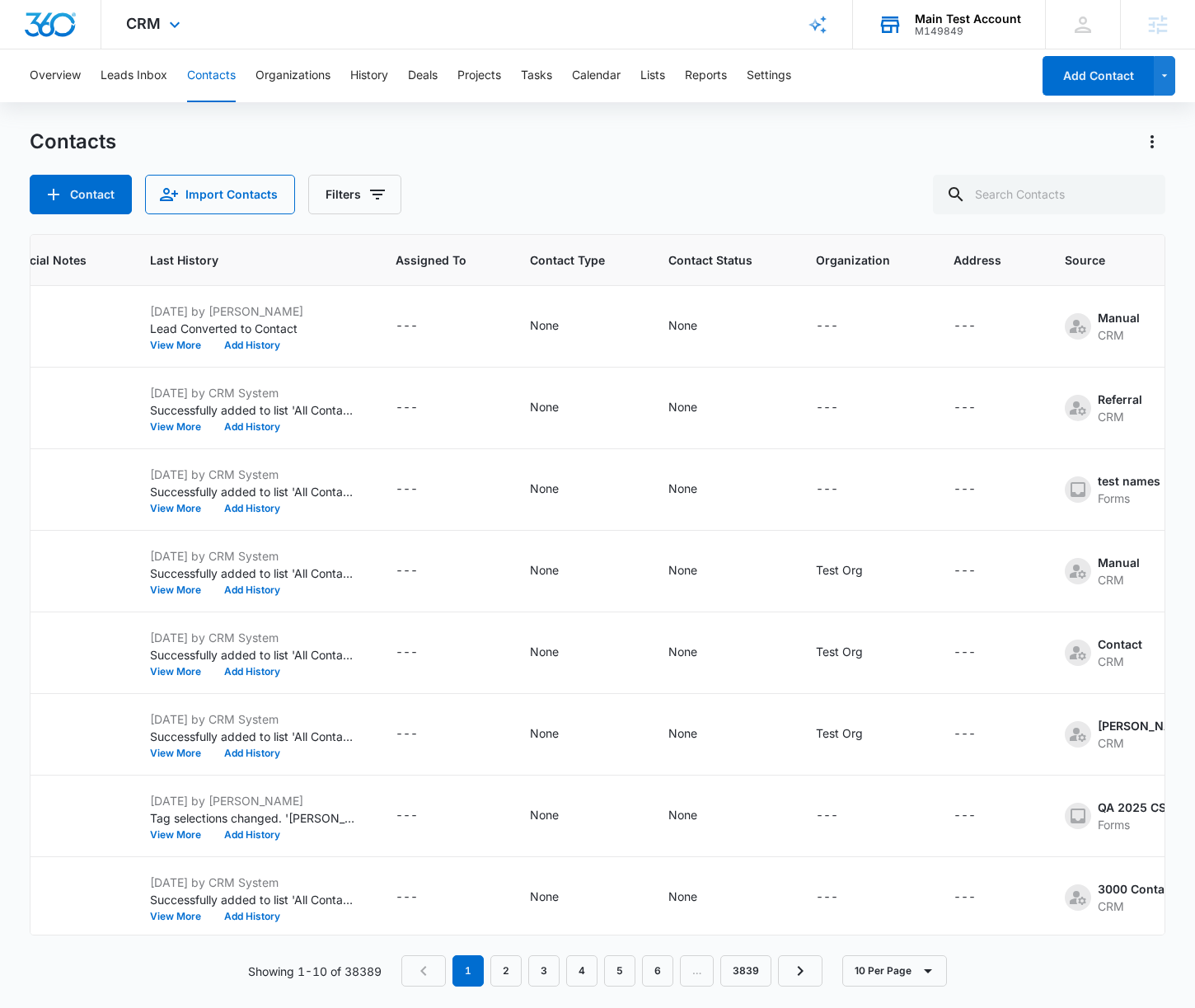
scroll to position [0, 921]
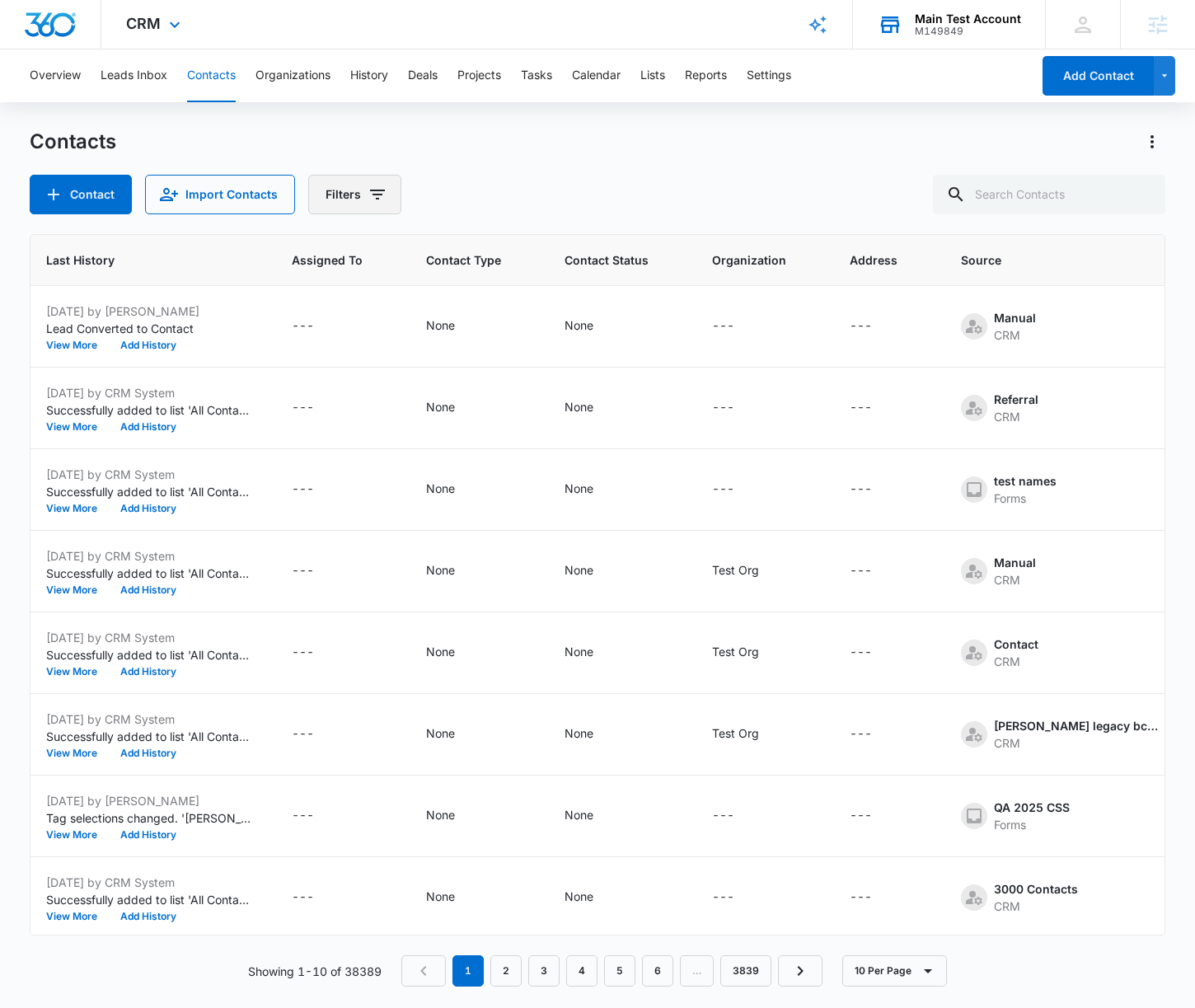
click at [387, 191] on button "Filters" at bounding box center [354, 194] width 93 height 40
click at [449, 461] on div "Custom Filters" at bounding box center [421, 469] width 190 height 27
click at [529, 465] on div "Assigned To Sources Status Type Organization Custom Filters" at bounding box center [422, 362] width 229 height 280
click at [504, 470] on icon "Show Custom Filters filters" at bounding box center [502, 468] width 19 height 19
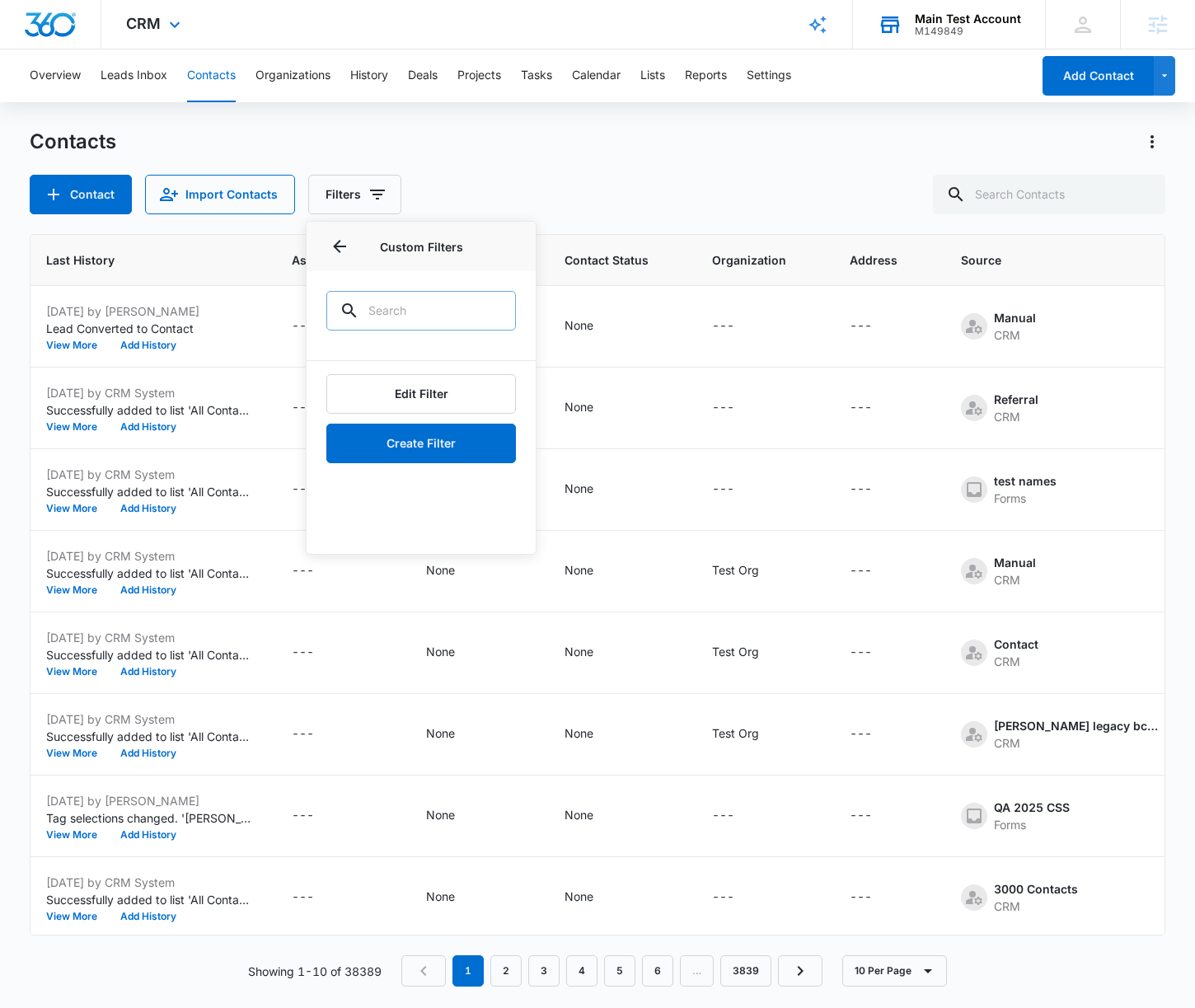
click at [458, 313] on input "text" at bounding box center [421, 311] width 190 height 40
click at [427, 399] on button "Edit Filter" at bounding box center [421, 394] width 190 height 40
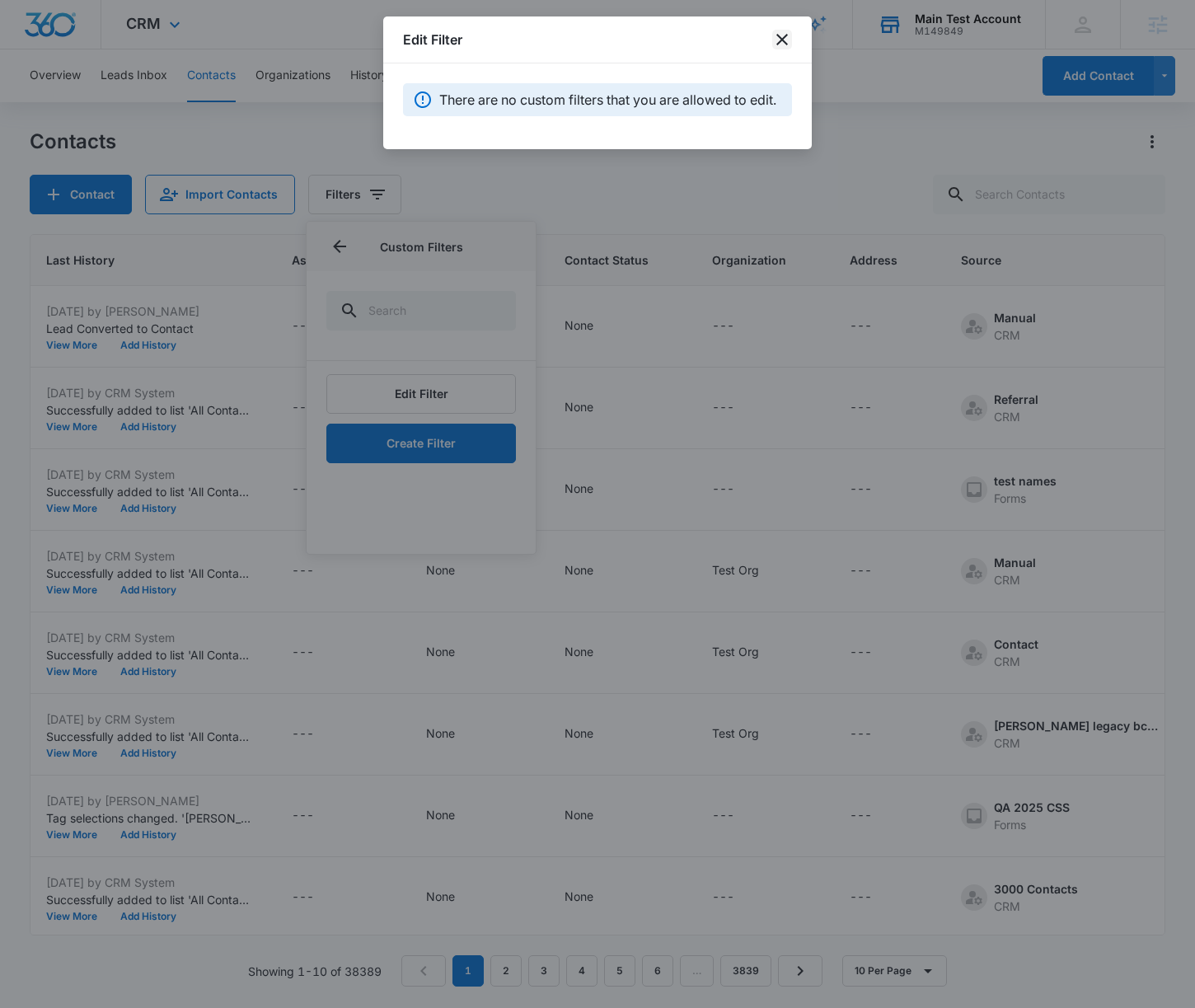
click at [775, 31] on icon "close" at bounding box center [782, 39] width 19 height 19
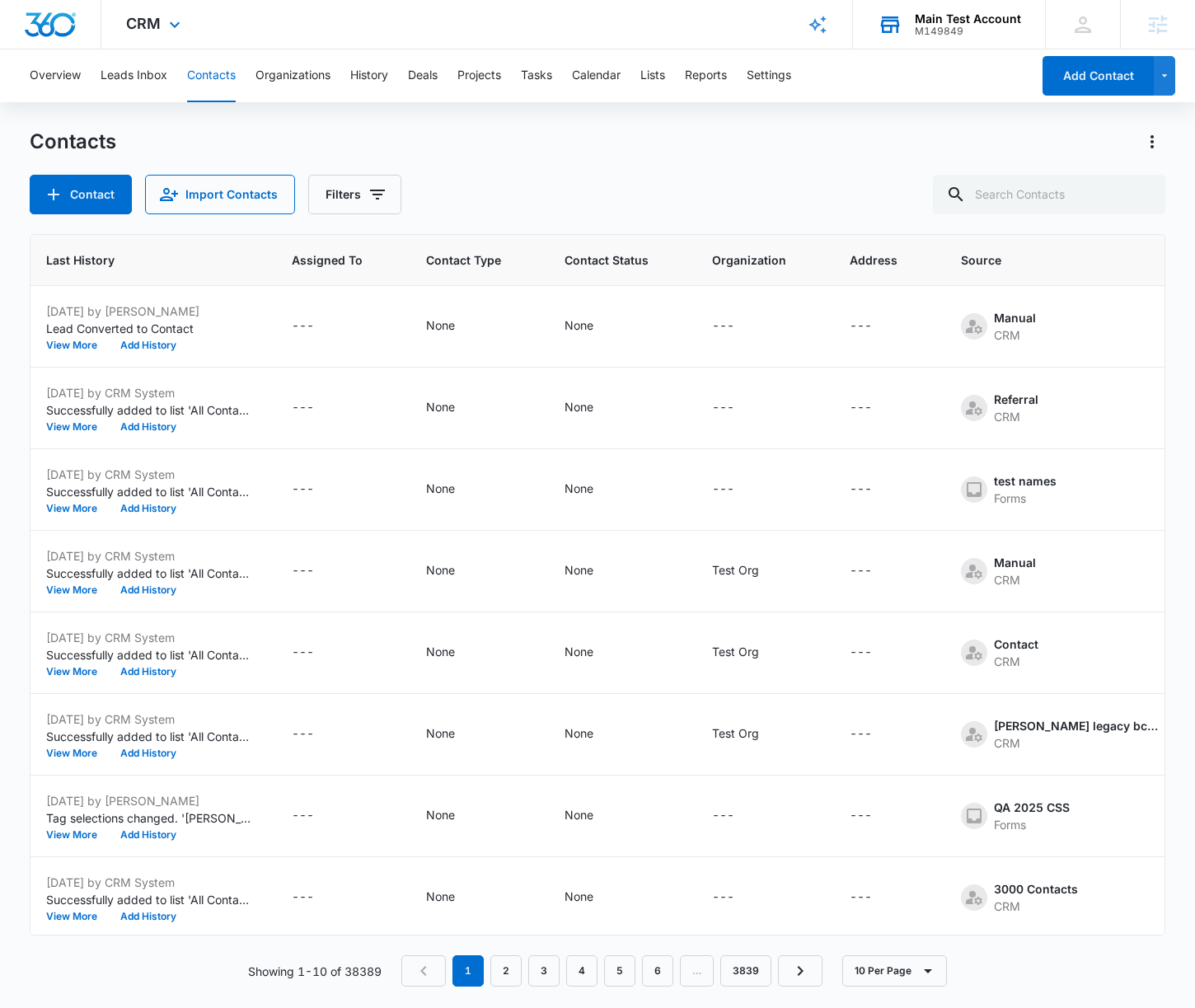
click at [442, 190] on div "Contact Import Contacts Filters" at bounding box center [598, 194] width 1136 height 40
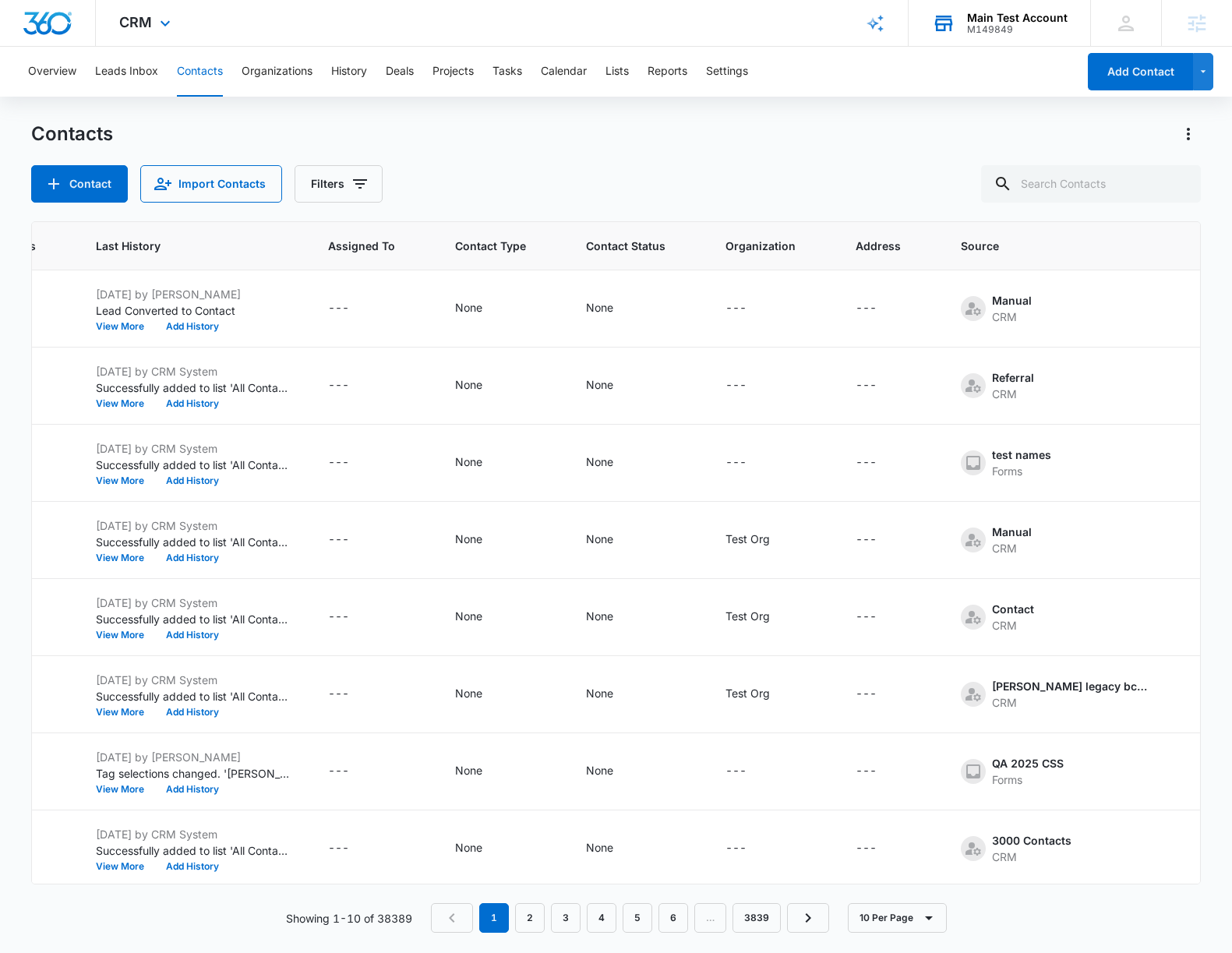
scroll to position [0, 774]
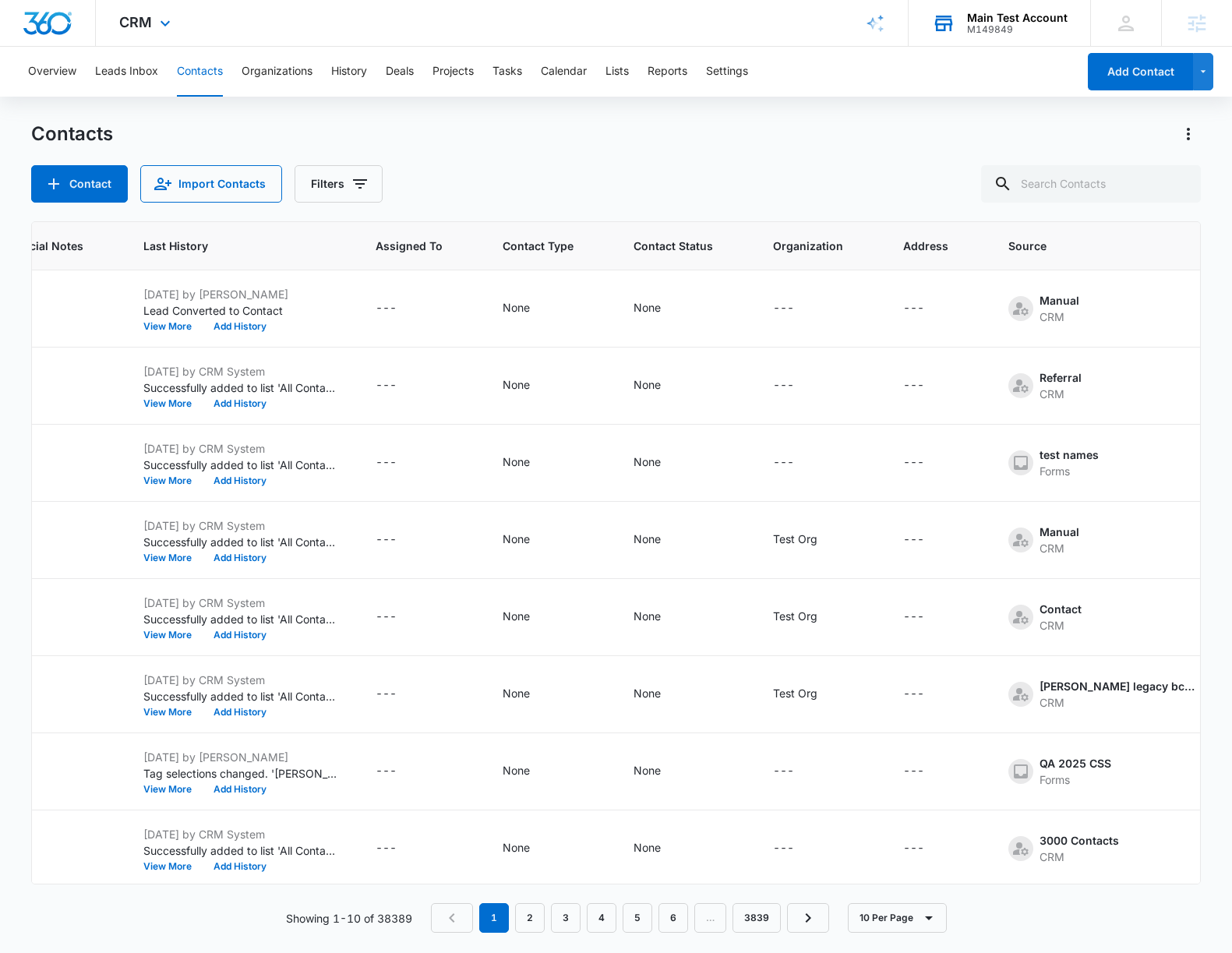
click at [1055, 22] on div "Main Test Account" at bounding box center [1017, 17] width 101 height 12
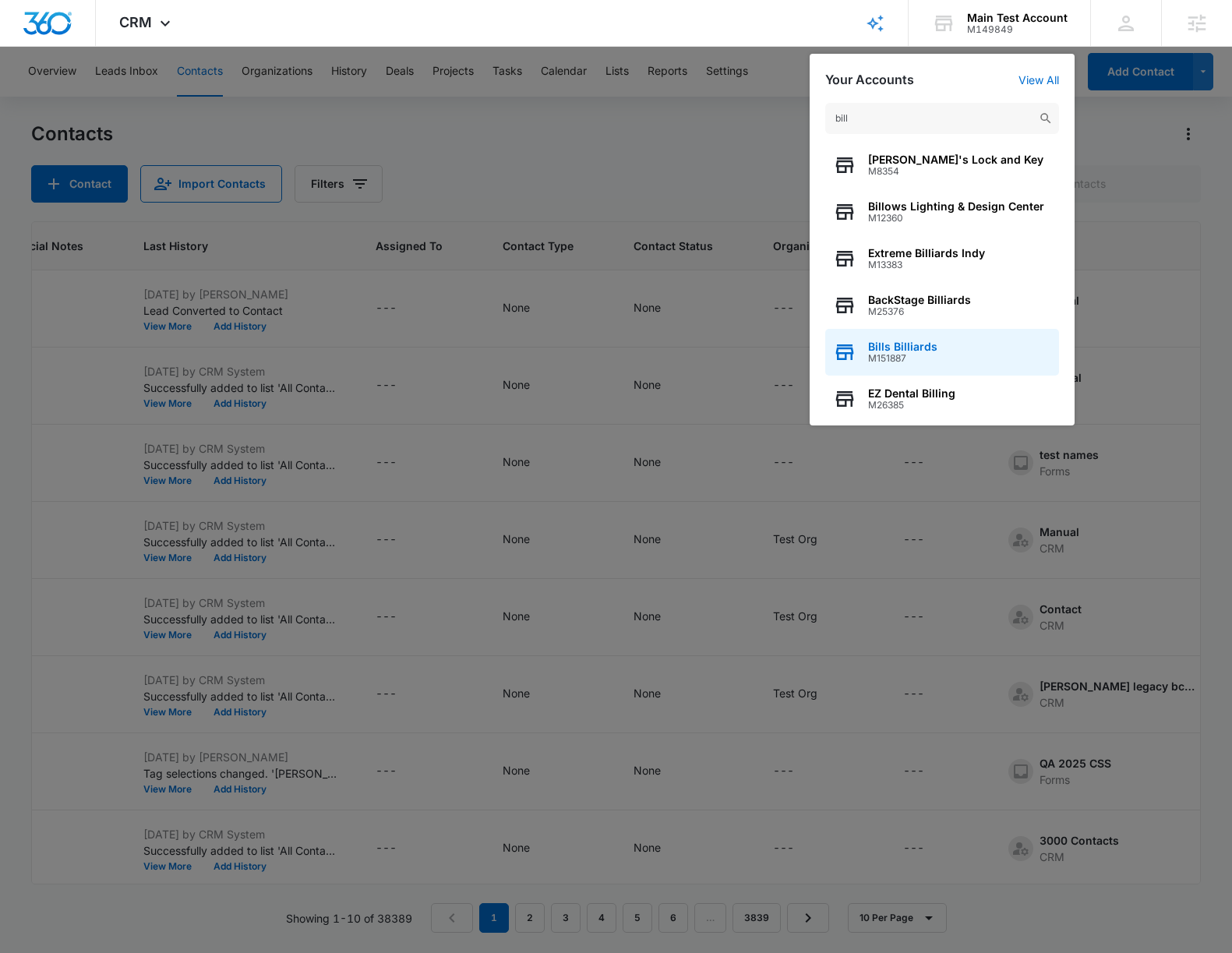
type input "bill"
click at [968, 344] on div "Bills Billiards M151887" at bounding box center [942, 351] width 233 height 46
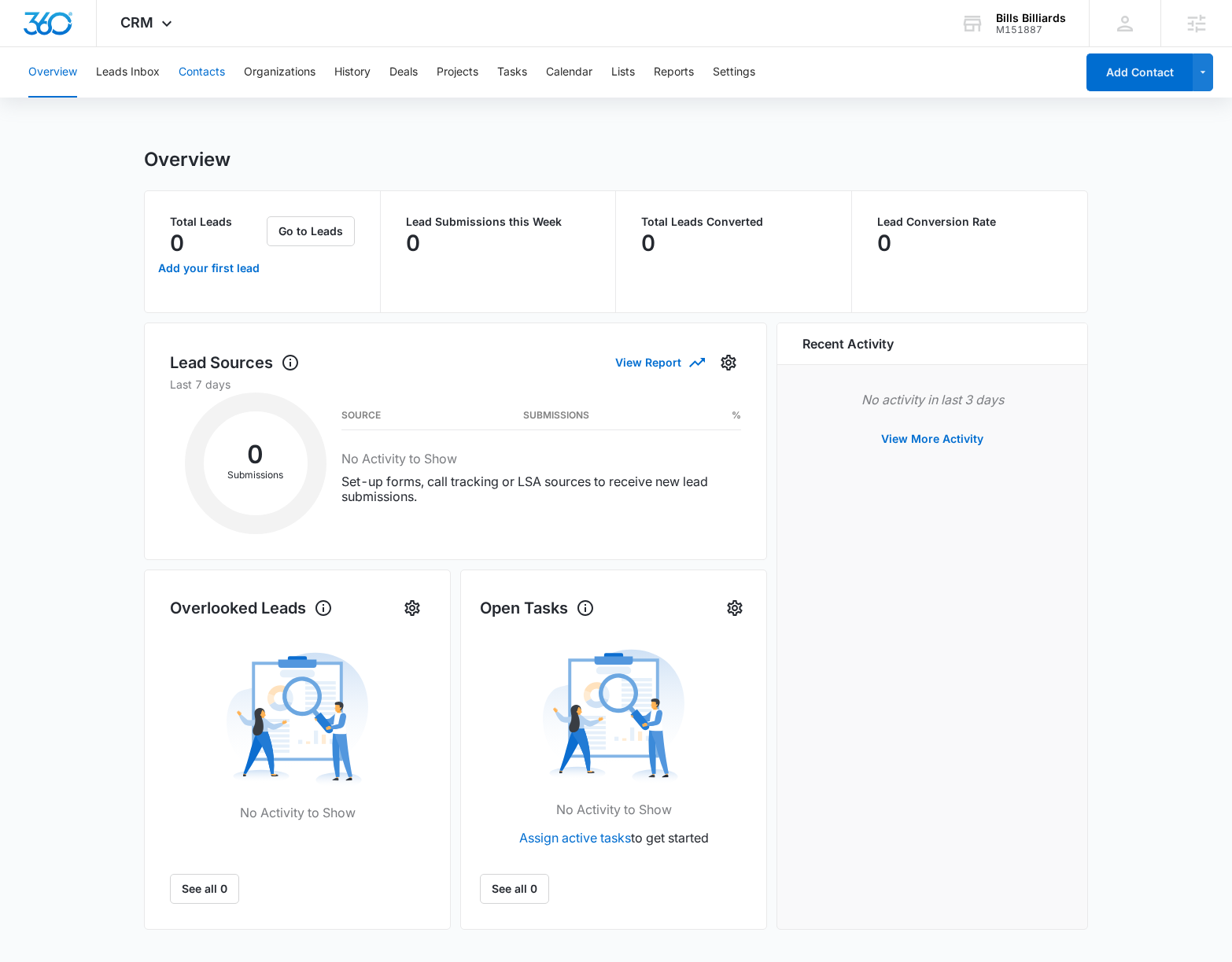
click at [195, 77] on button "Contacts" at bounding box center [201, 71] width 47 height 50
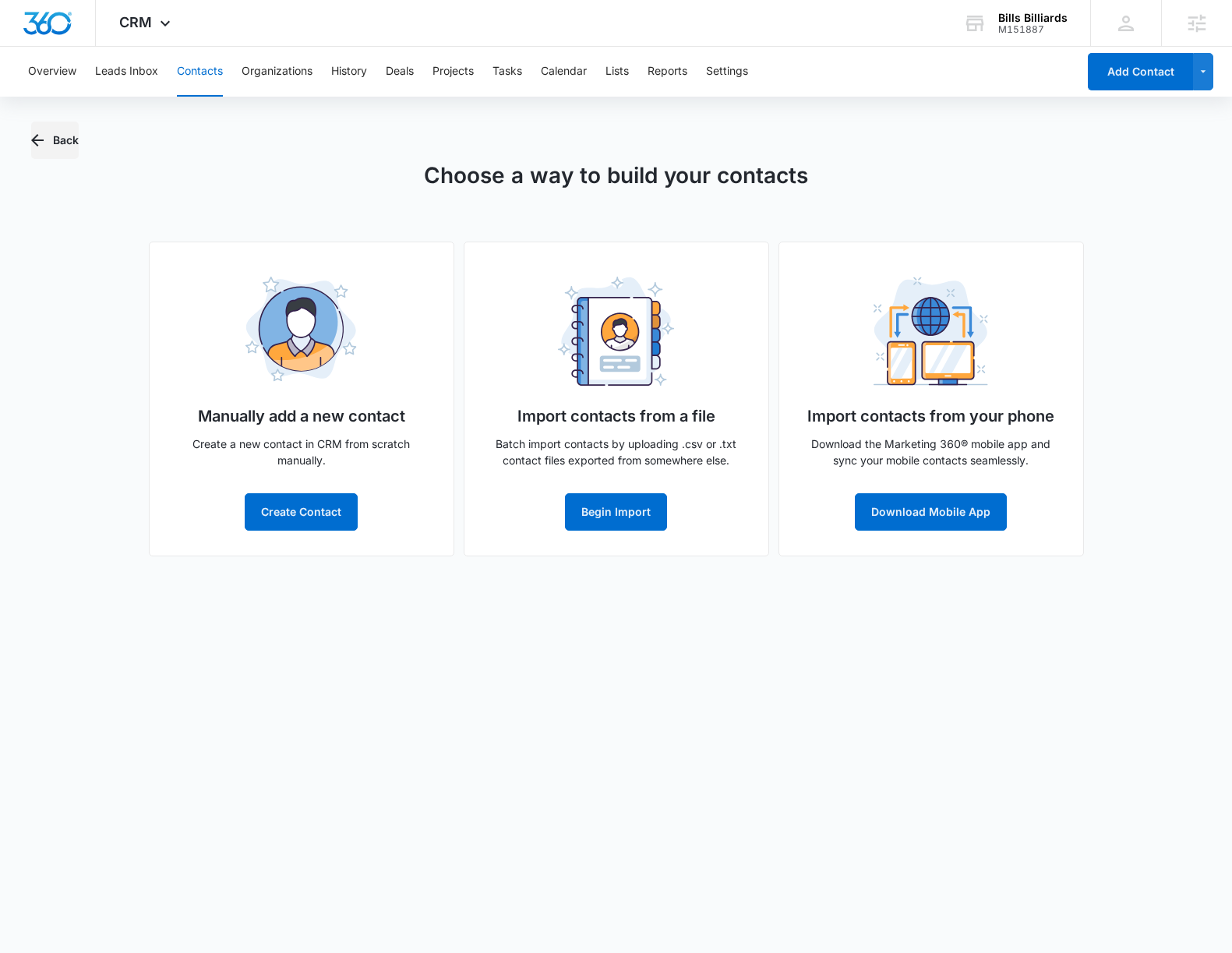
click at [41, 146] on icon "button" at bounding box center [37, 140] width 18 height 18
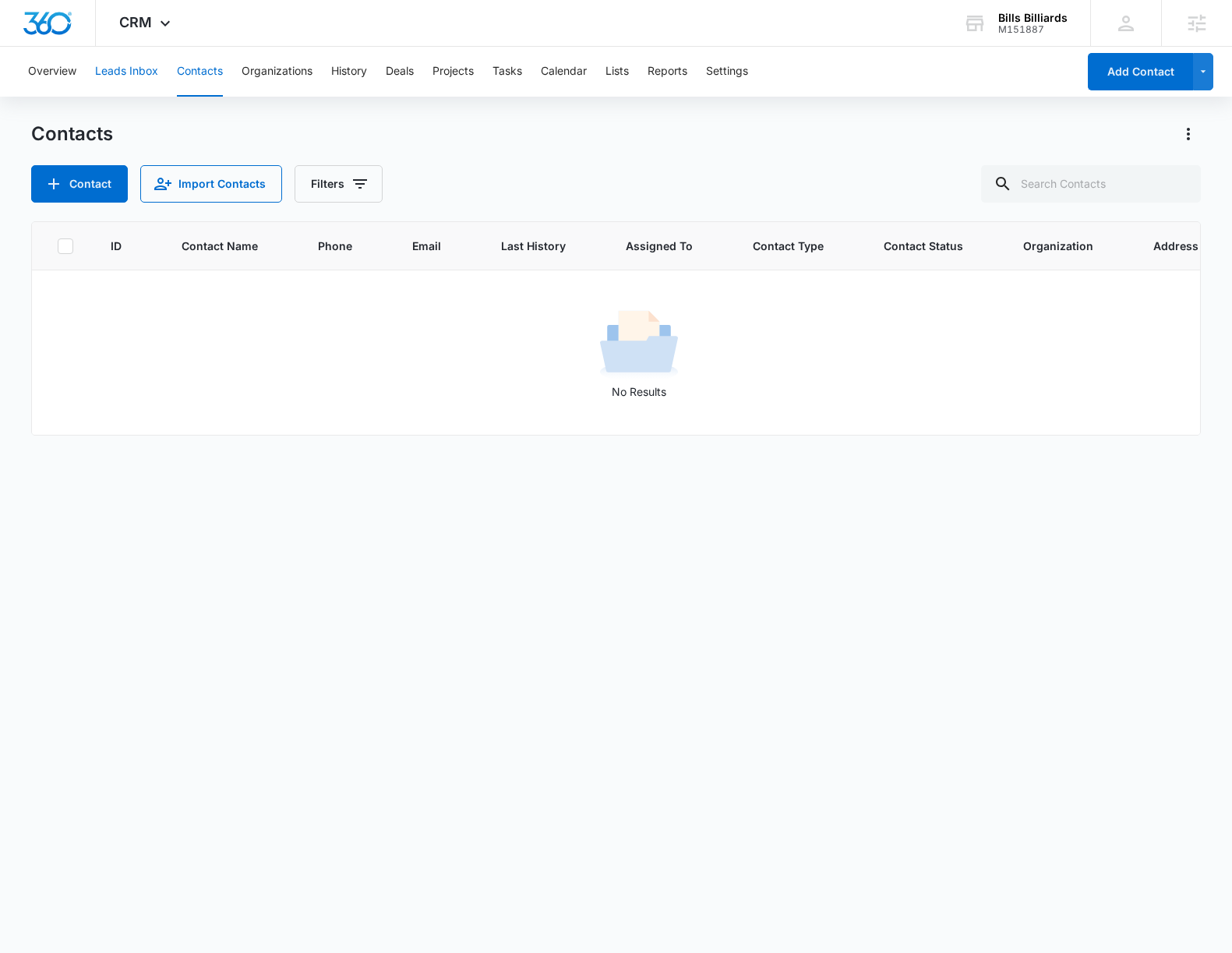
click at [133, 74] on button "Leads Inbox" at bounding box center [127, 71] width 63 height 50
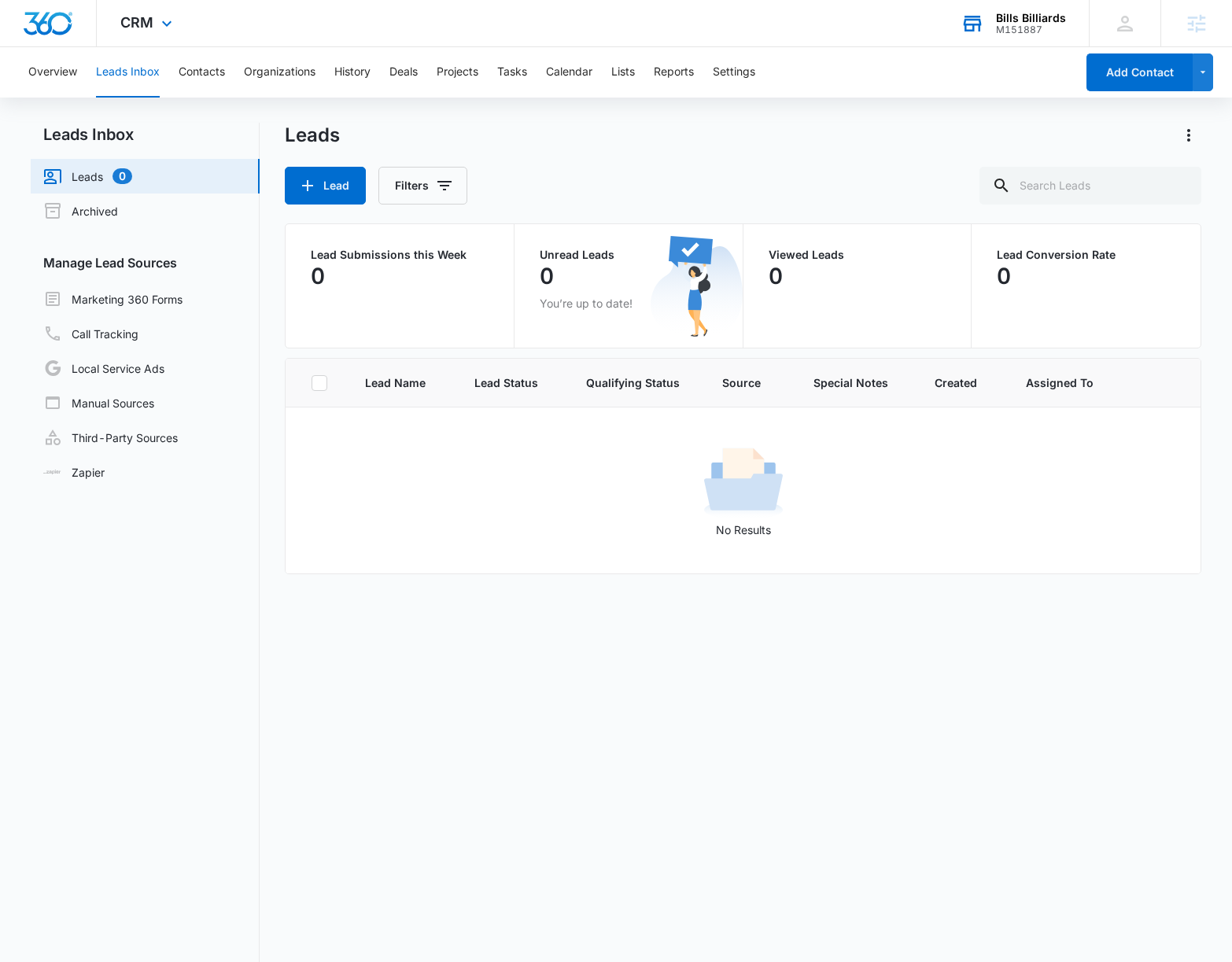
click at [1056, 20] on div "Bills Billiards" at bounding box center [1030, 18] width 70 height 12
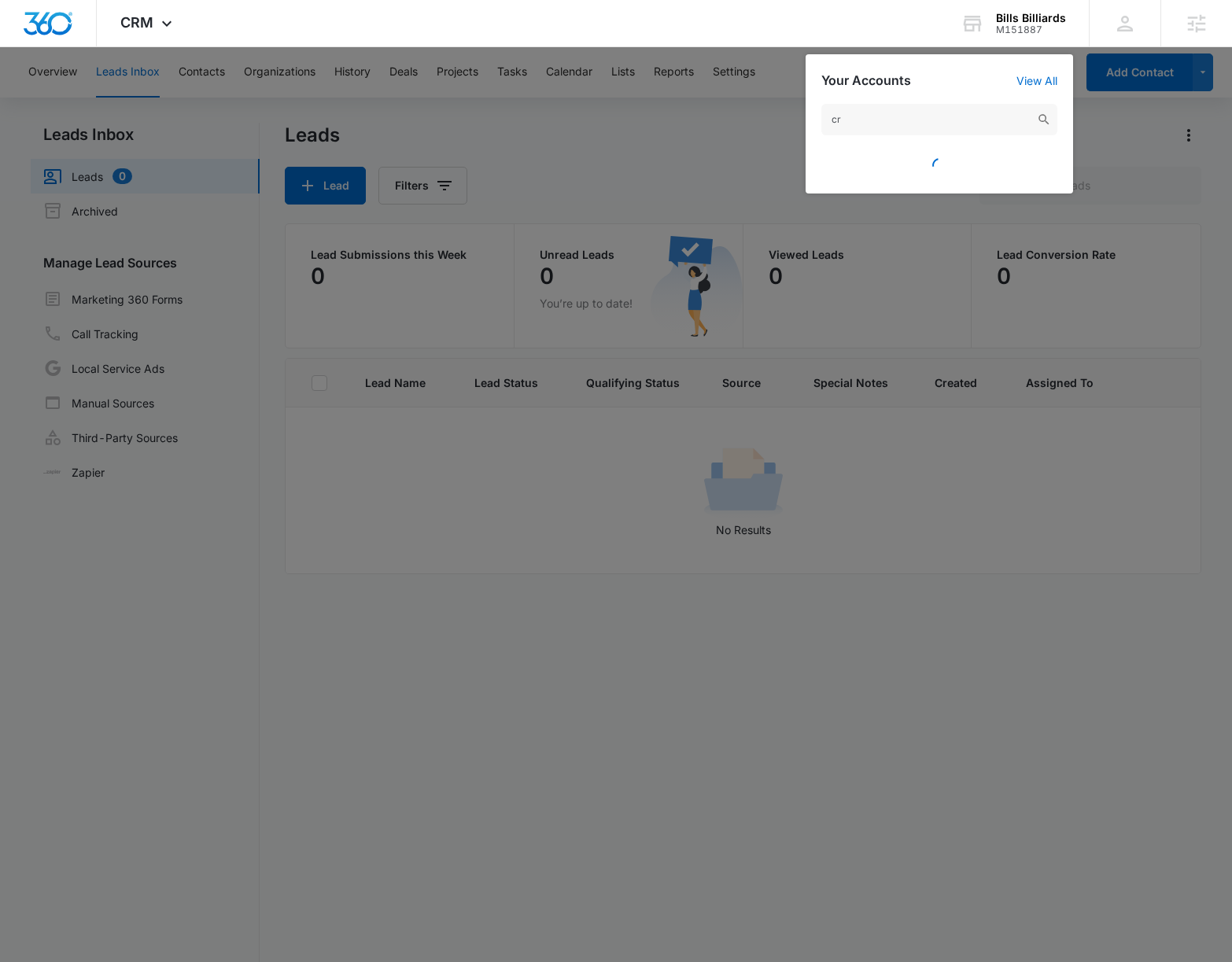
type input "c"
type input "madven"
click at [953, 161] on div "MADventures SD1000" at bounding box center [938, 166] width 236 height 47
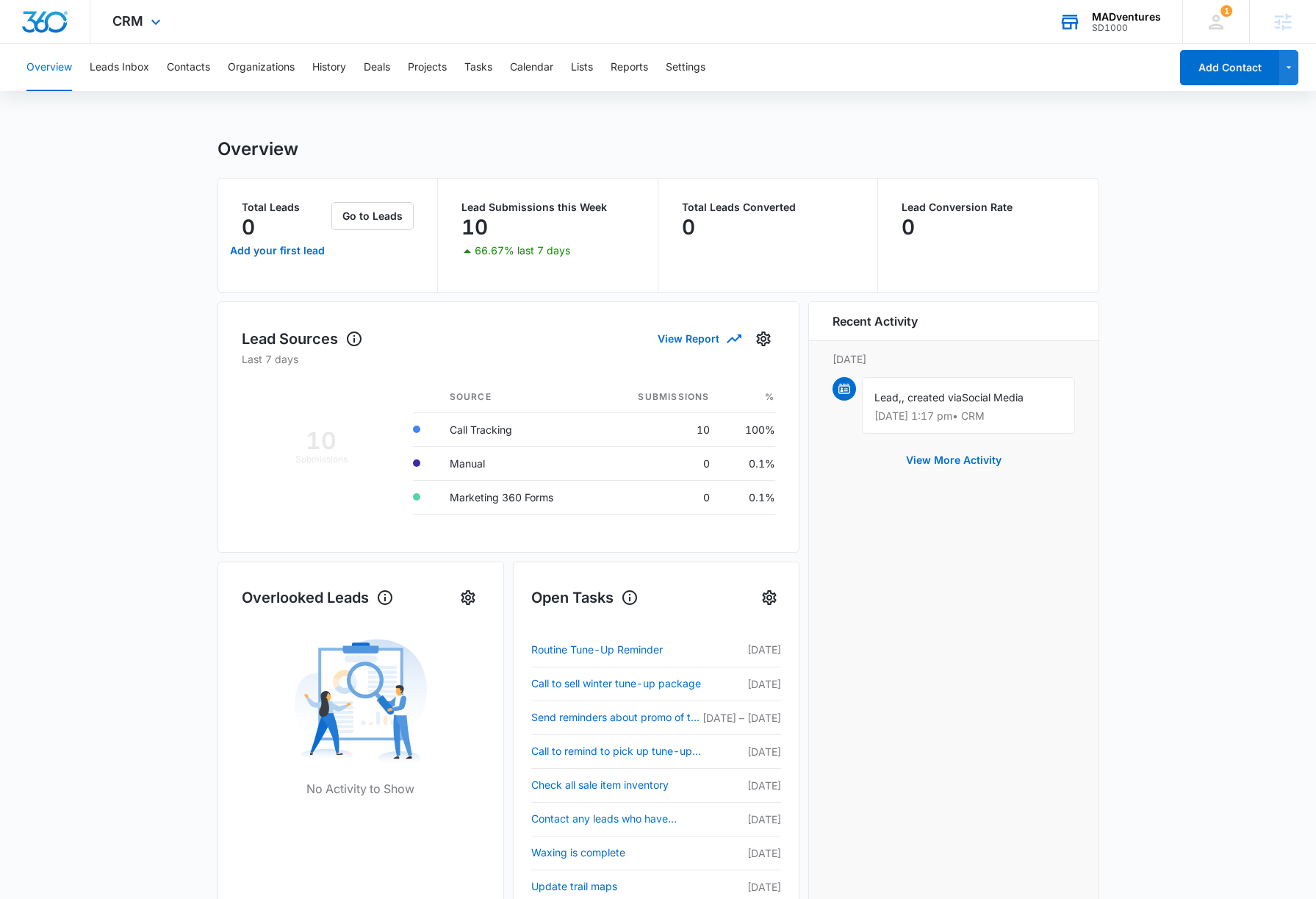
click at [1107, 8] on div "MADventures SD1000 Your Accounts View All" at bounding box center [1110, 21] width 145 height 44
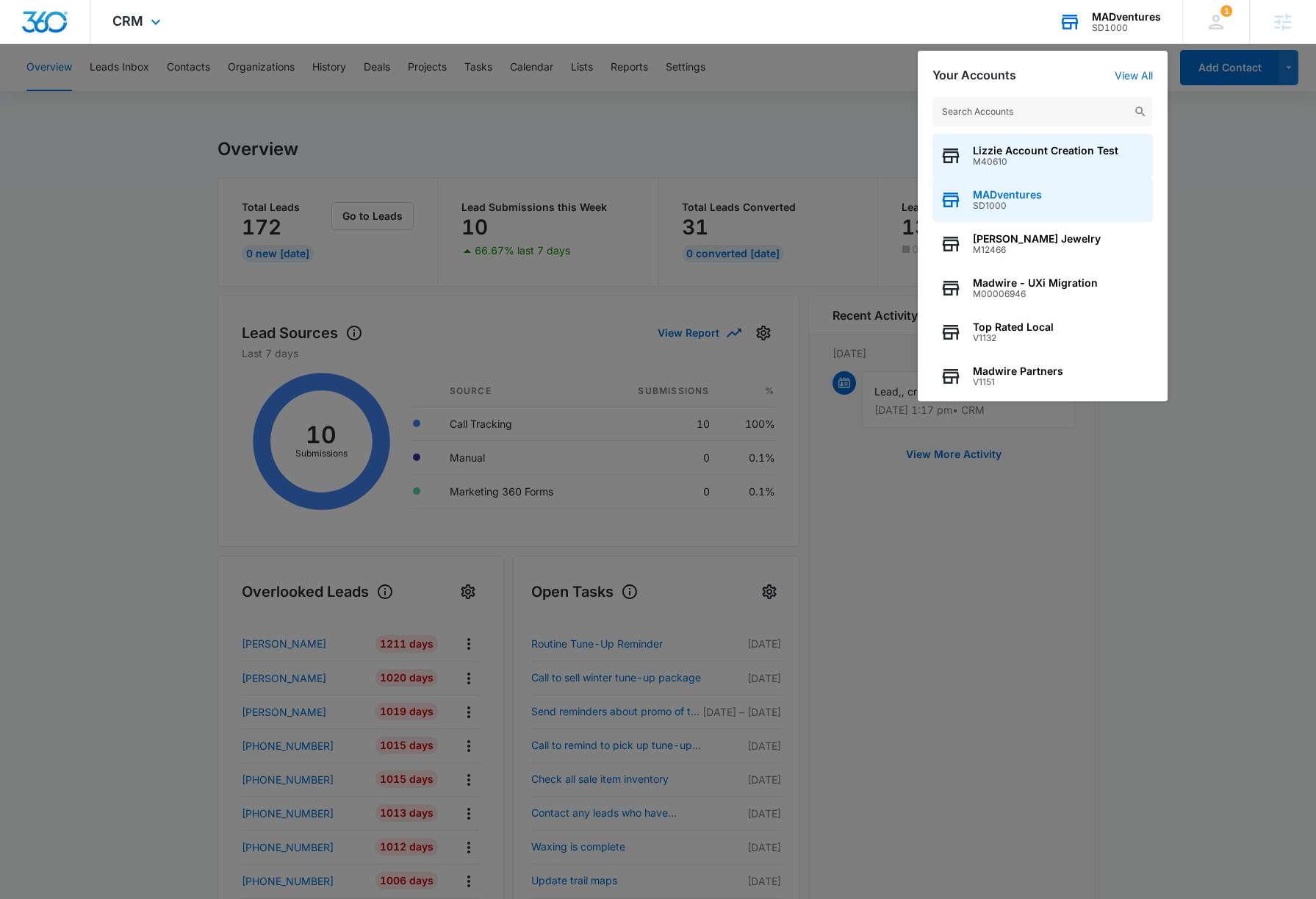
click at [1074, 198] on div "MADventures SD1000" at bounding box center [1042, 200] width 220 height 44
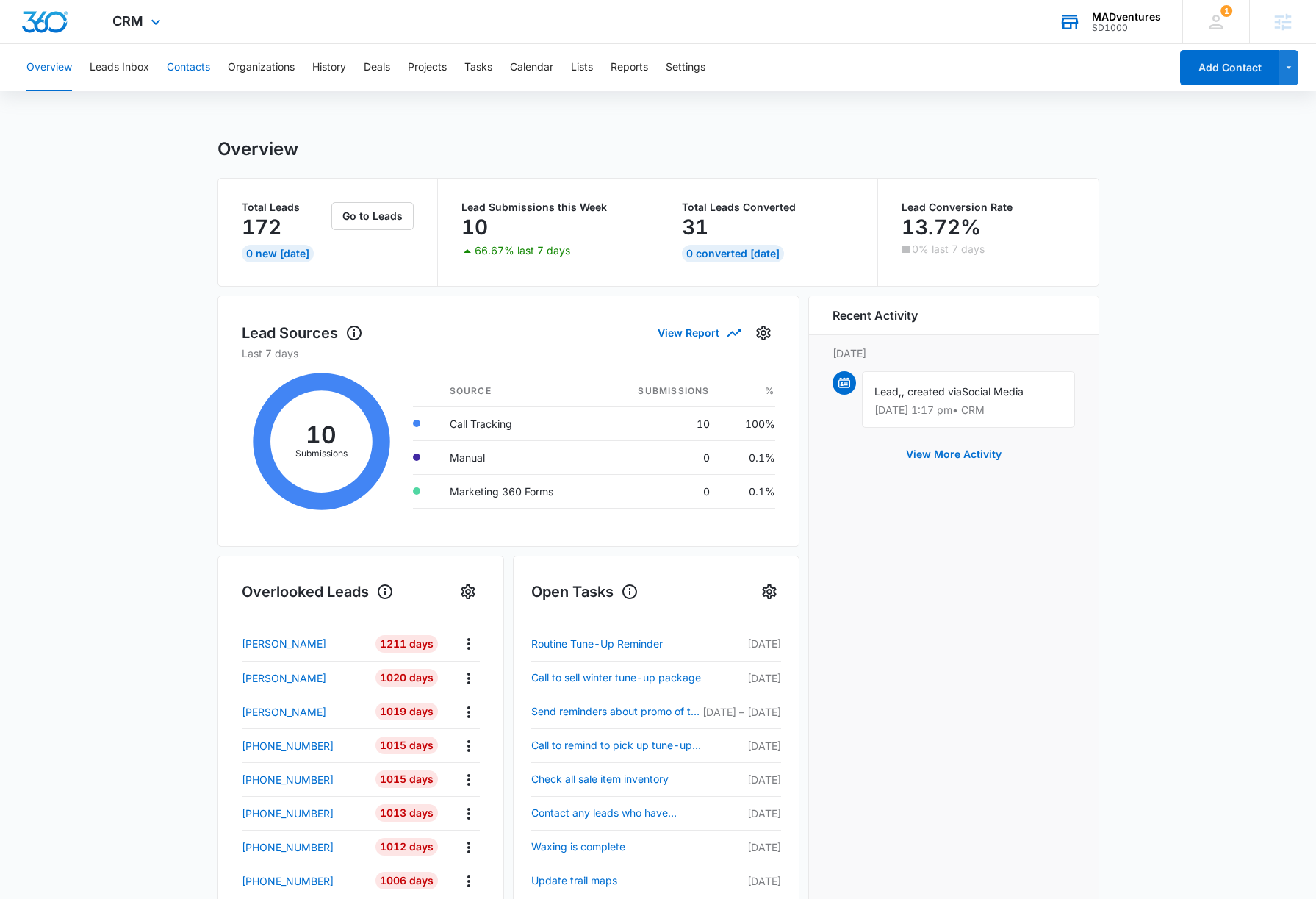
click at [186, 65] on button "Contacts" at bounding box center [188, 67] width 44 height 47
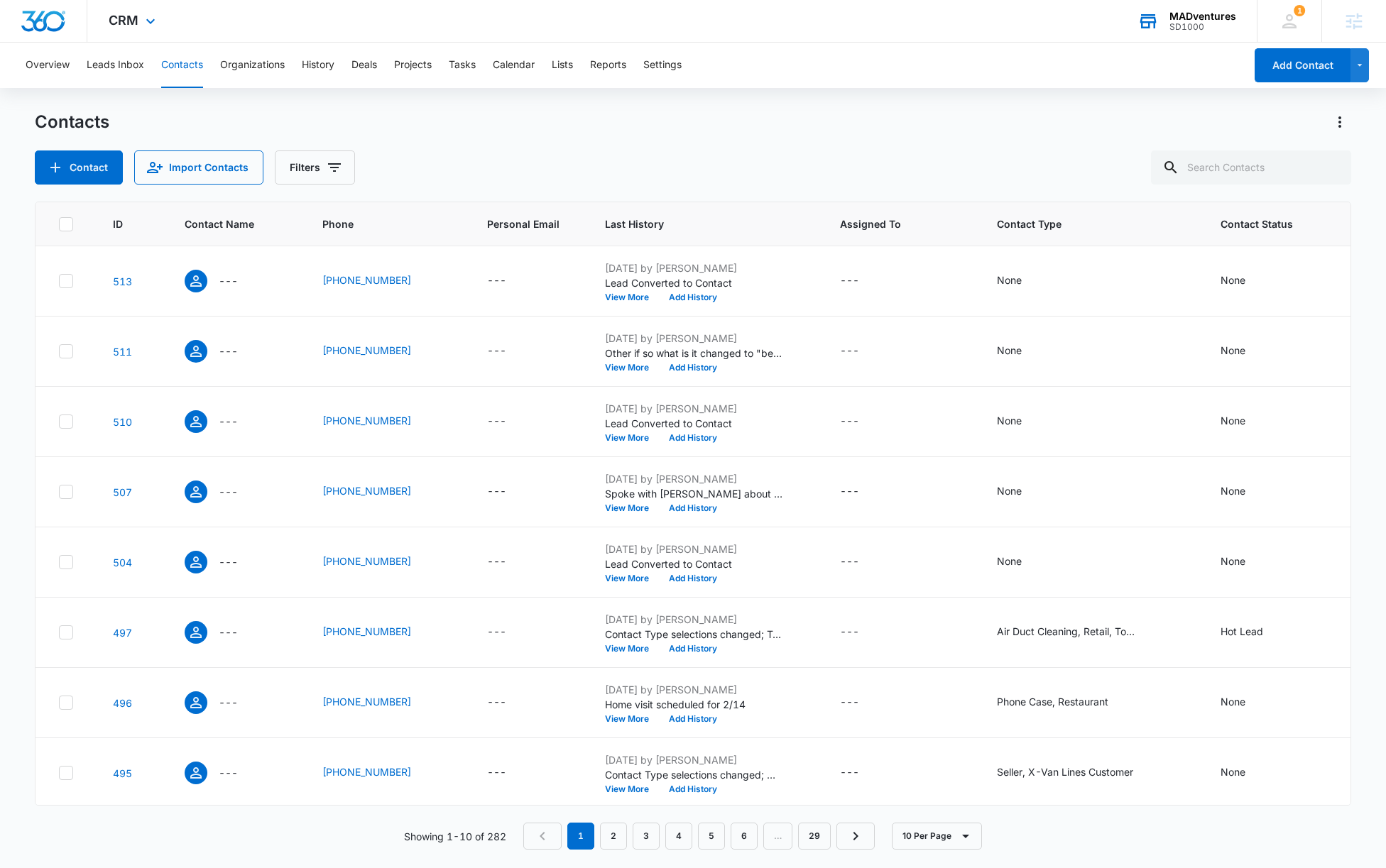
click at [1242, 109] on div "Overview Leads Inbox Contacts Organizations History Deals Projects Tasks Calend…" at bounding box center [693, 454] width 1386 height 824
click at [1242, 114] on icon "Actions" at bounding box center [1339, 122] width 17 height 17
click at [1242, 159] on div "Choose Columns" at bounding box center [1270, 162] width 94 height 10
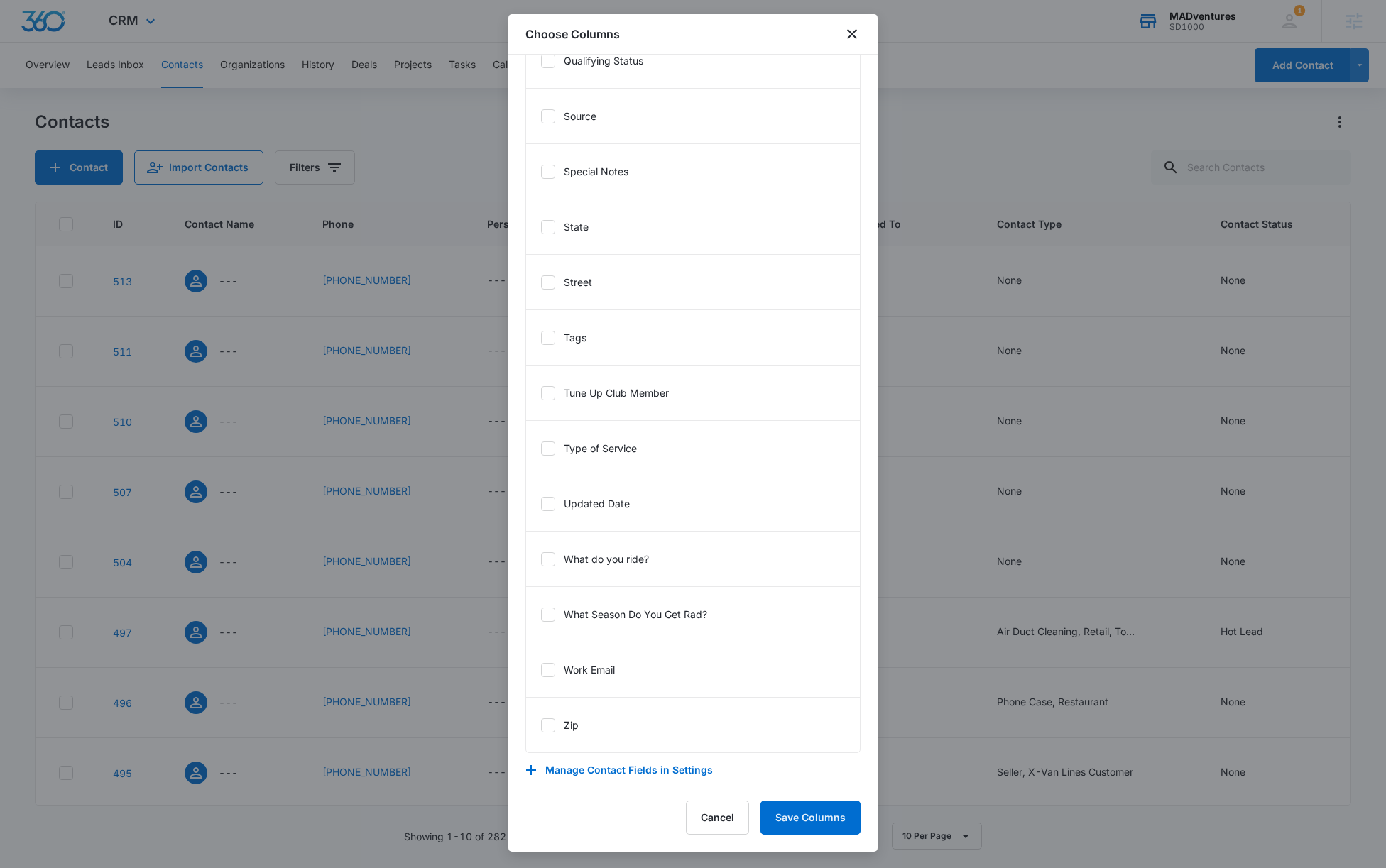
scroll to position [2434, 0]
click at [1093, 141] on div at bounding box center [693, 434] width 1386 height 868
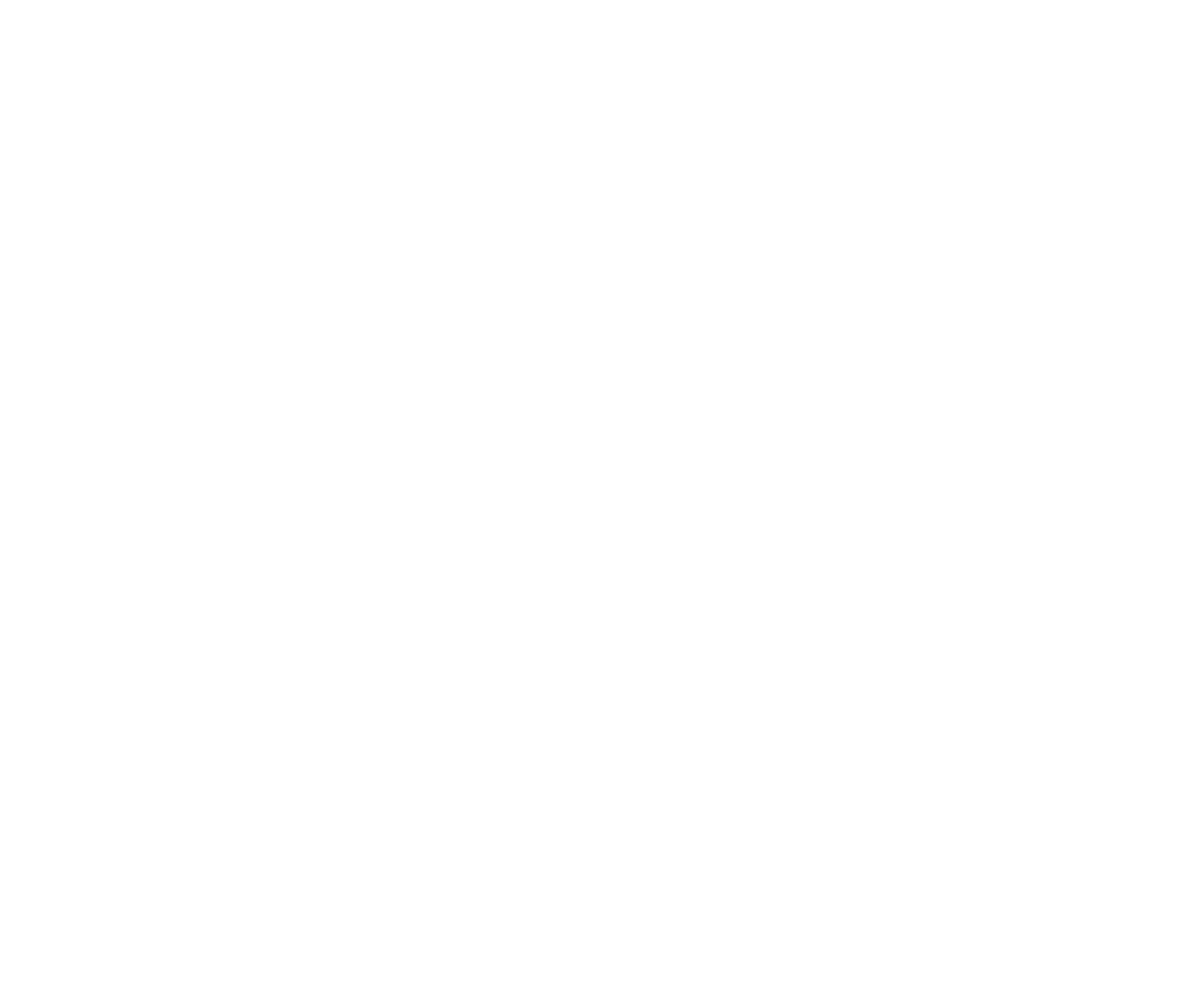
type input "[PERSON_NAME][EMAIL_ADDRESS][PERSON_NAME][DOMAIN_NAME]"
click at [0, 0] on input "Sign In" at bounding box center [0, 0] width 0 height 0
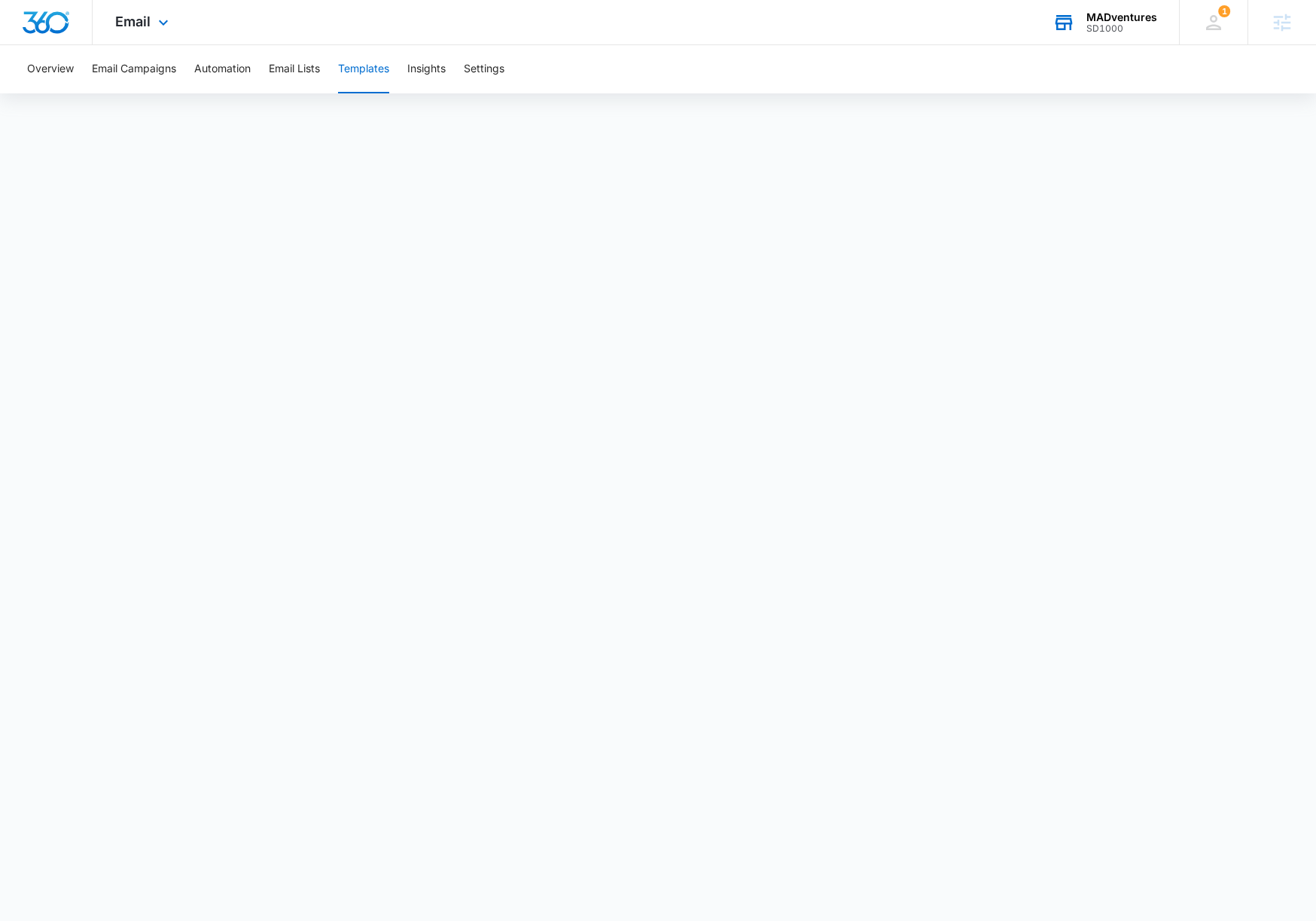
click at [1145, 29] on div "SD1000" at bounding box center [1122, 29] width 71 height 10
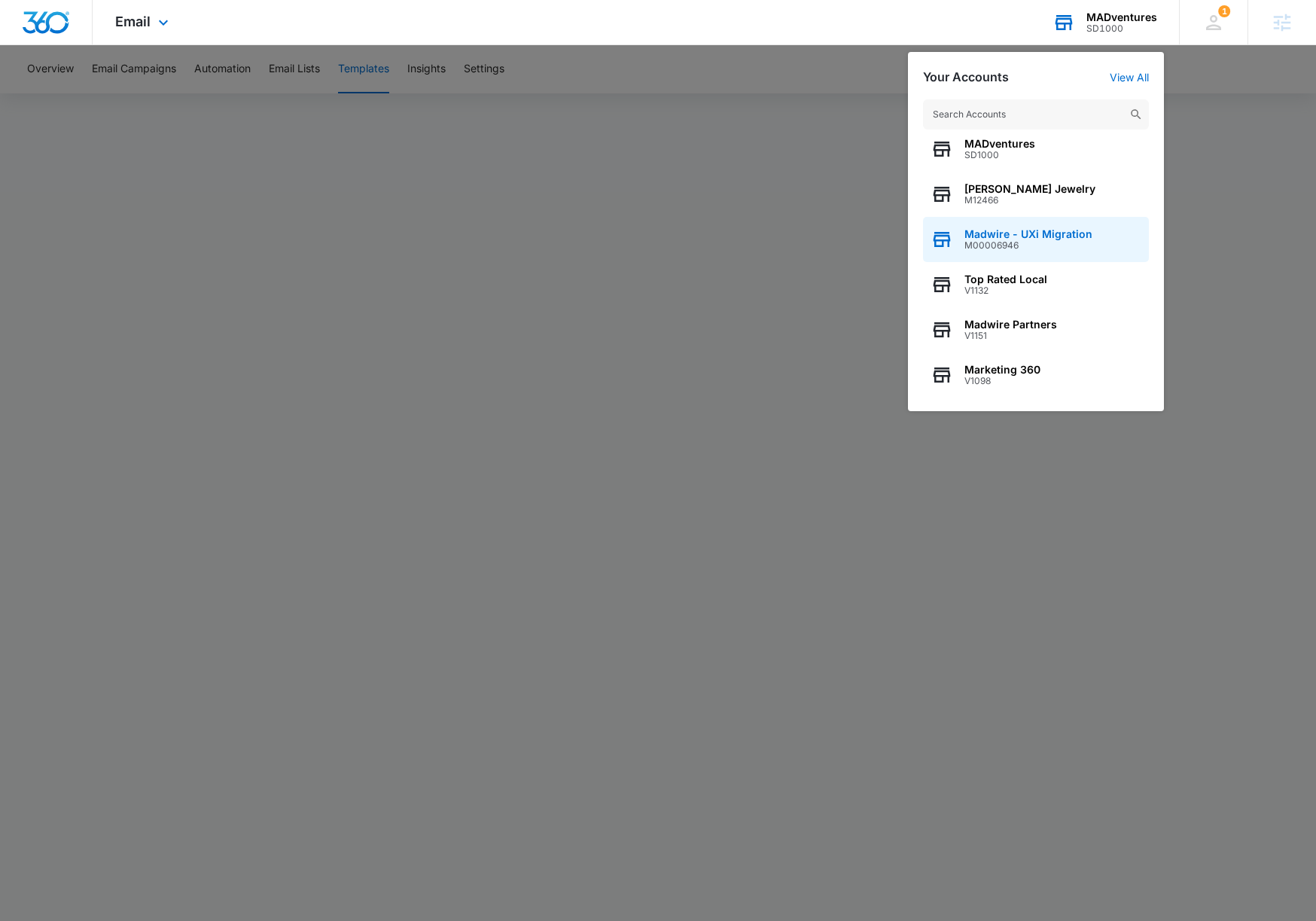
scroll to position [58, 0]
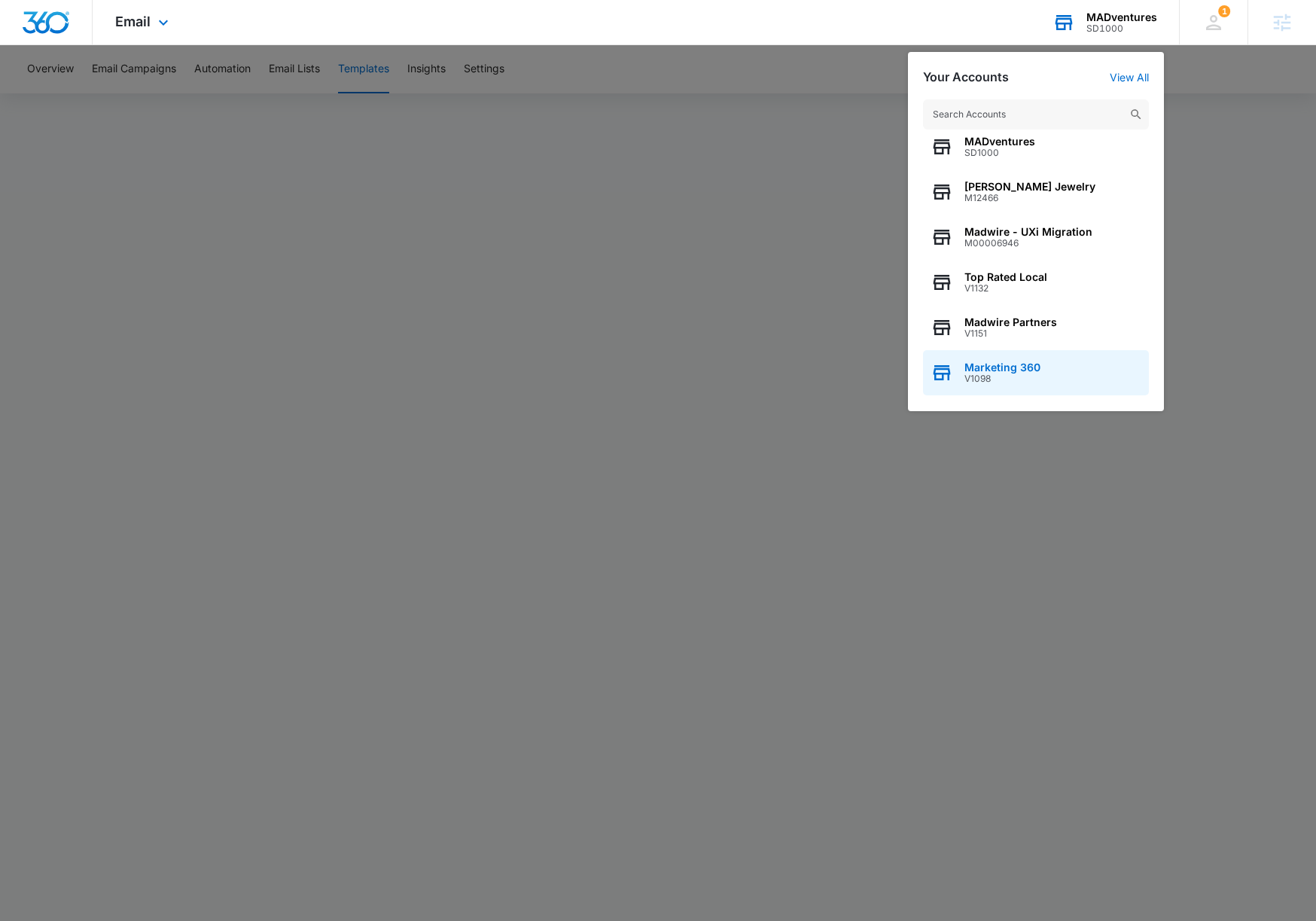
click at [1019, 378] on span "V1098" at bounding box center [1003, 379] width 76 height 10
